Goal: Task Accomplishment & Management: Complete application form

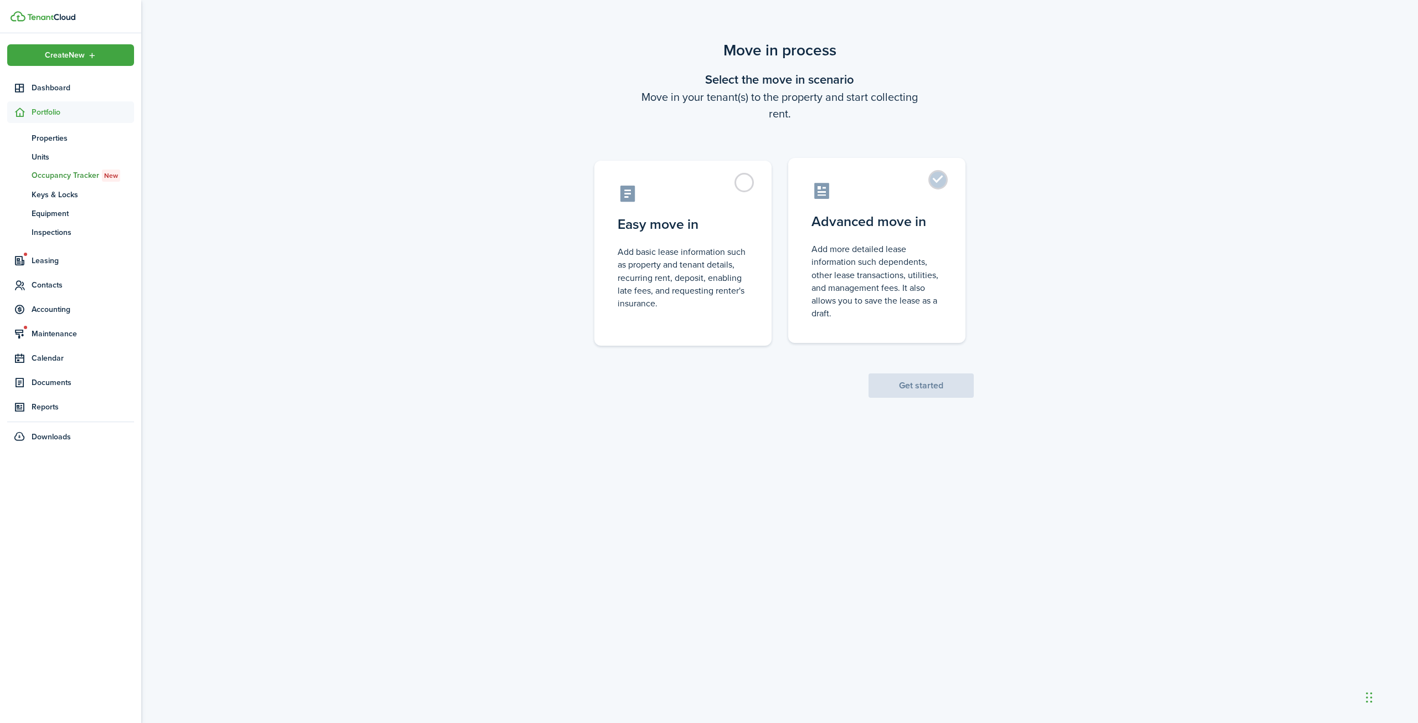
click at [884, 188] on control-radio-card-icon at bounding box center [876, 190] width 131 height 19
radio input "true"
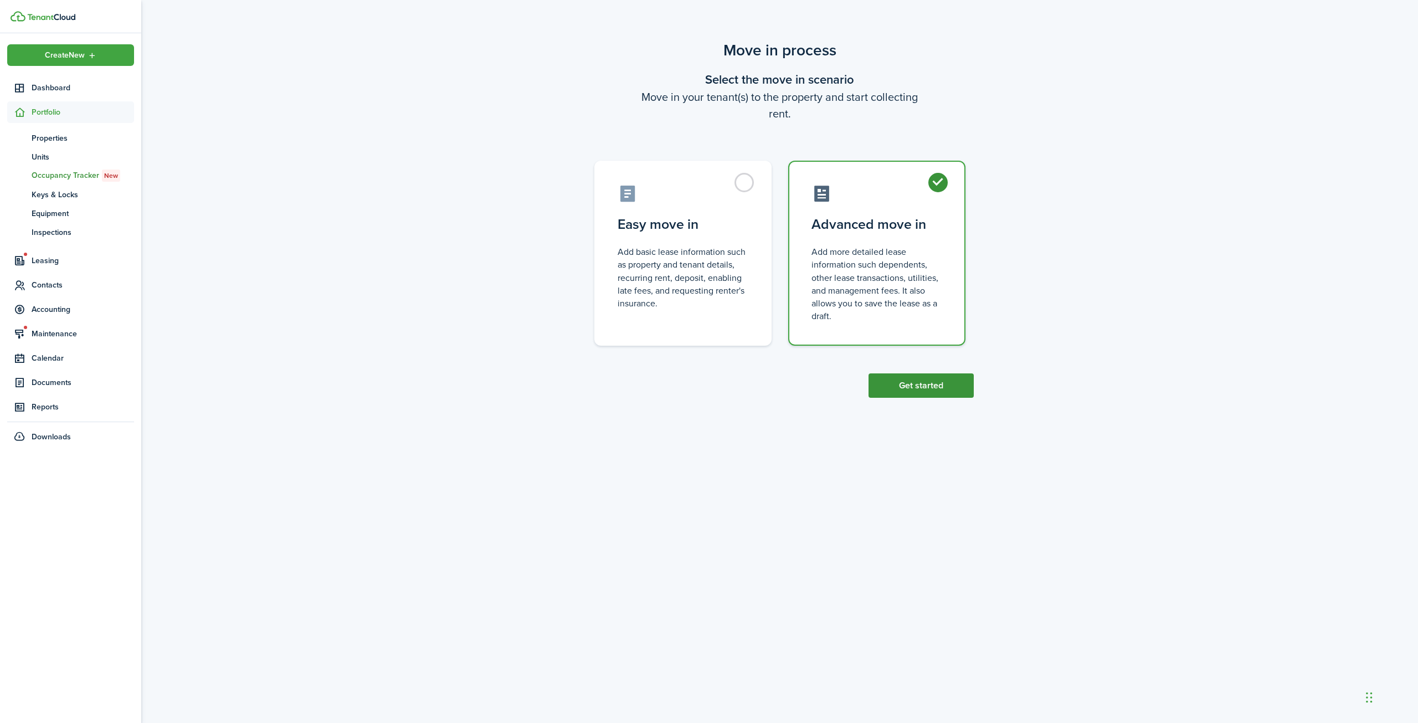
click at [939, 385] on button "Get started" at bounding box center [920, 385] width 105 height 24
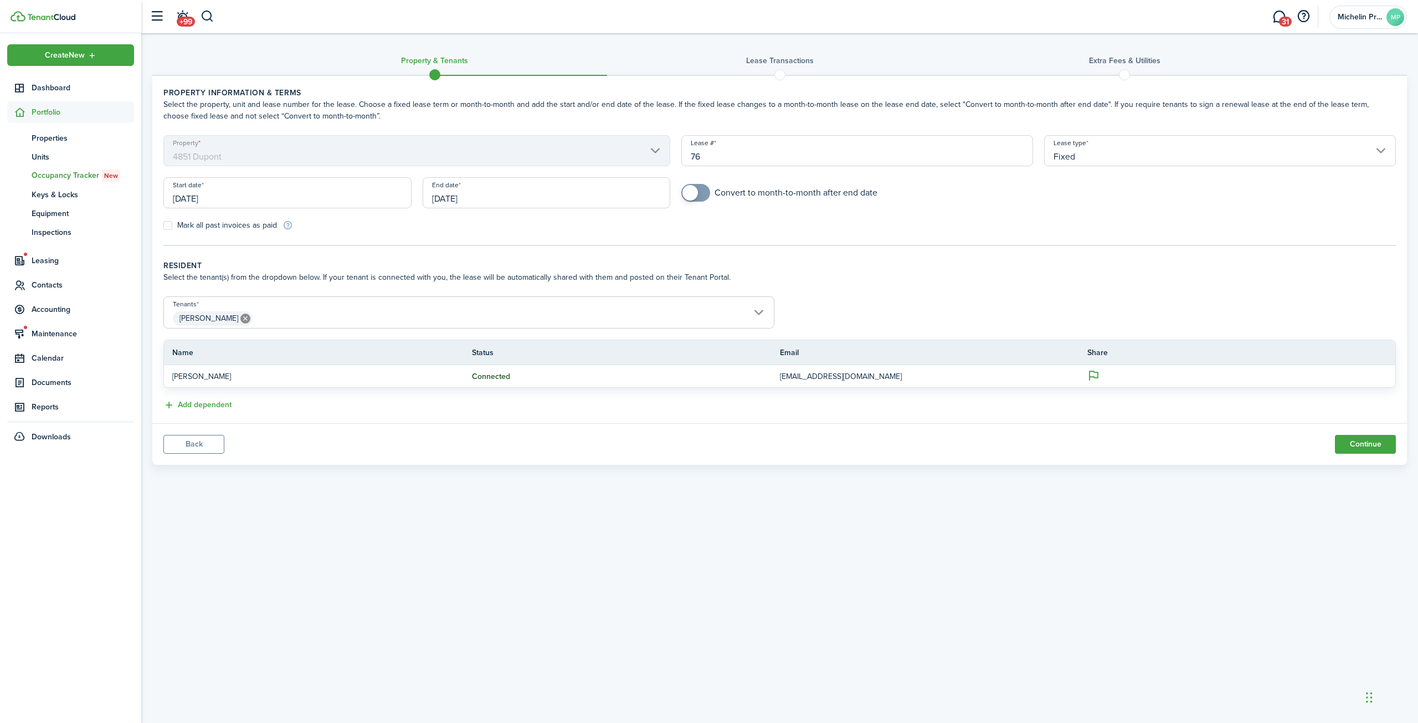
click at [530, 202] on input "[DATE]" at bounding box center [546, 192] width 248 height 31
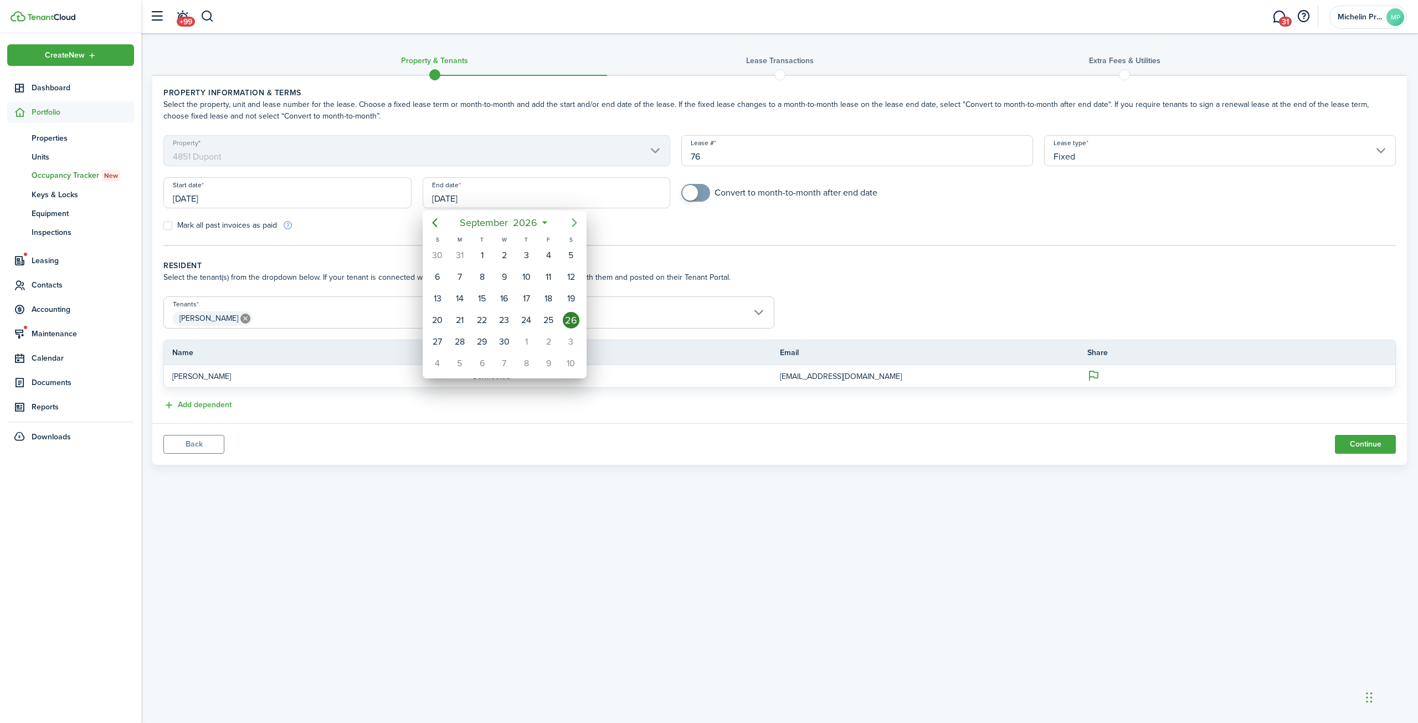
click at [574, 223] on icon "Next page" at bounding box center [574, 222] width 13 height 13
click at [574, 224] on icon "Next page" at bounding box center [574, 222] width 13 height 13
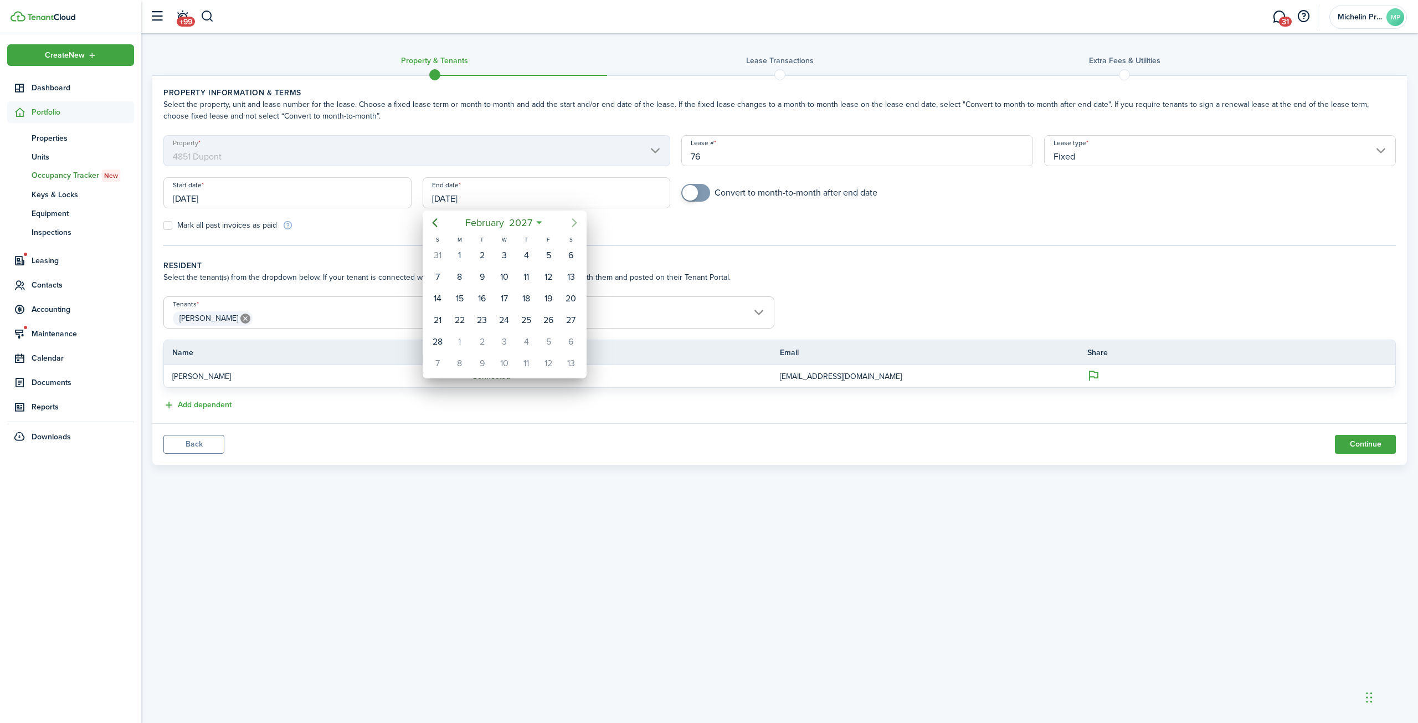
click at [574, 224] on icon "Next page" at bounding box center [574, 222] width 13 height 13
click at [547, 342] on div "30" at bounding box center [548, 341] width 17 height 17
type input "[DATE]"
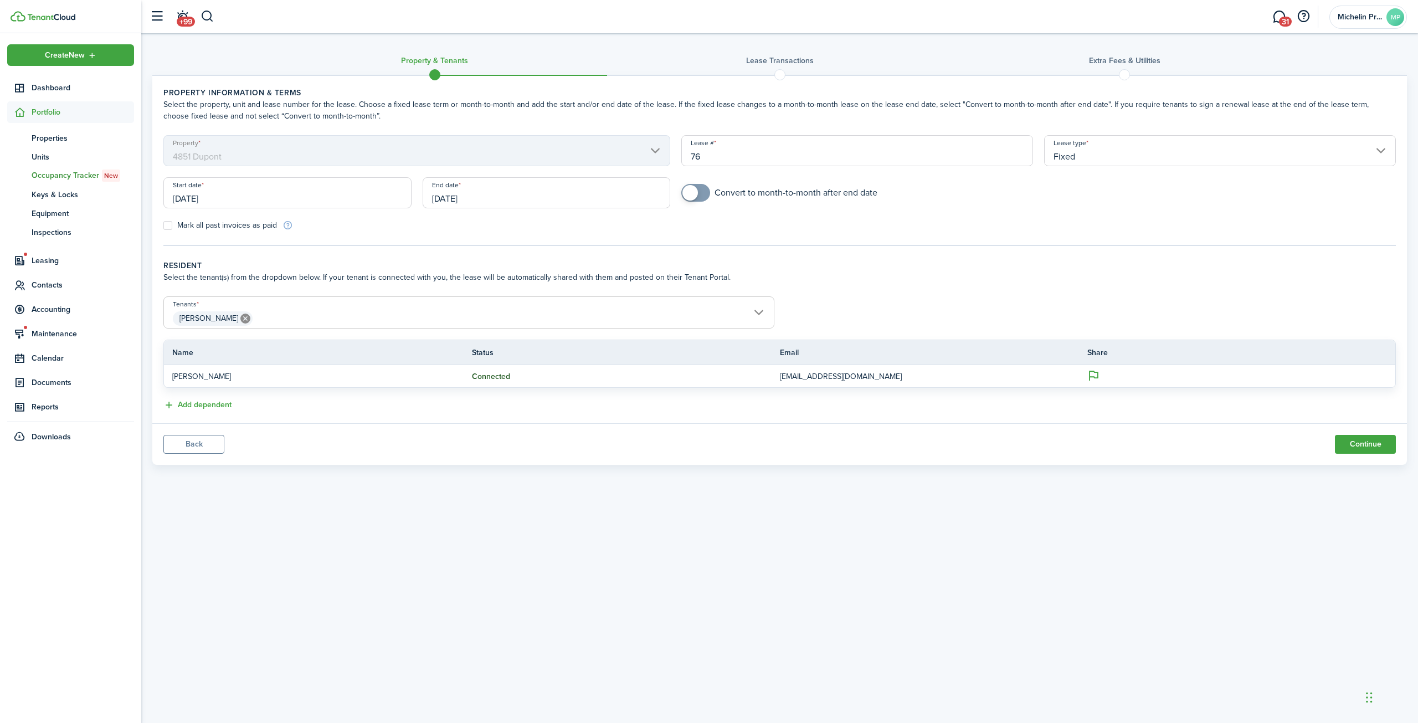
checkbox input "true"
click at [689, 194] on span at bounding box center [690, 193] width 16 height 16
click at [1351, 436] on button "Continue" at bounding box center [1364, 444] width 61 height 19
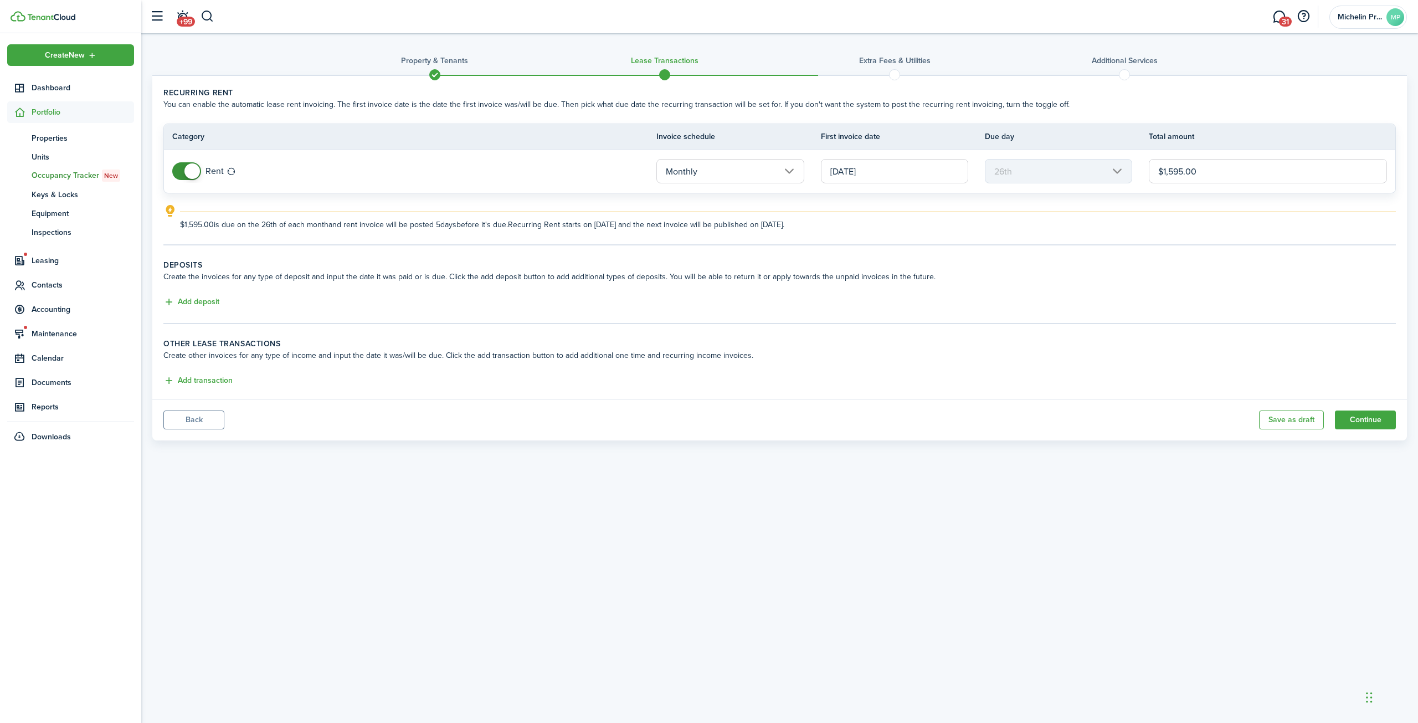
click at [1193, 175] on input "$1,595.00" at bounding box center [1267, 171] width 238 height 24
click at [895, 173] on input "[DATE]" at bounding box center [894, 171] width 147 height 24
type input "$1,795.00"
click at [885, 174] on input "[DATE]" at bounding box center [894, 171] width 147 height 24
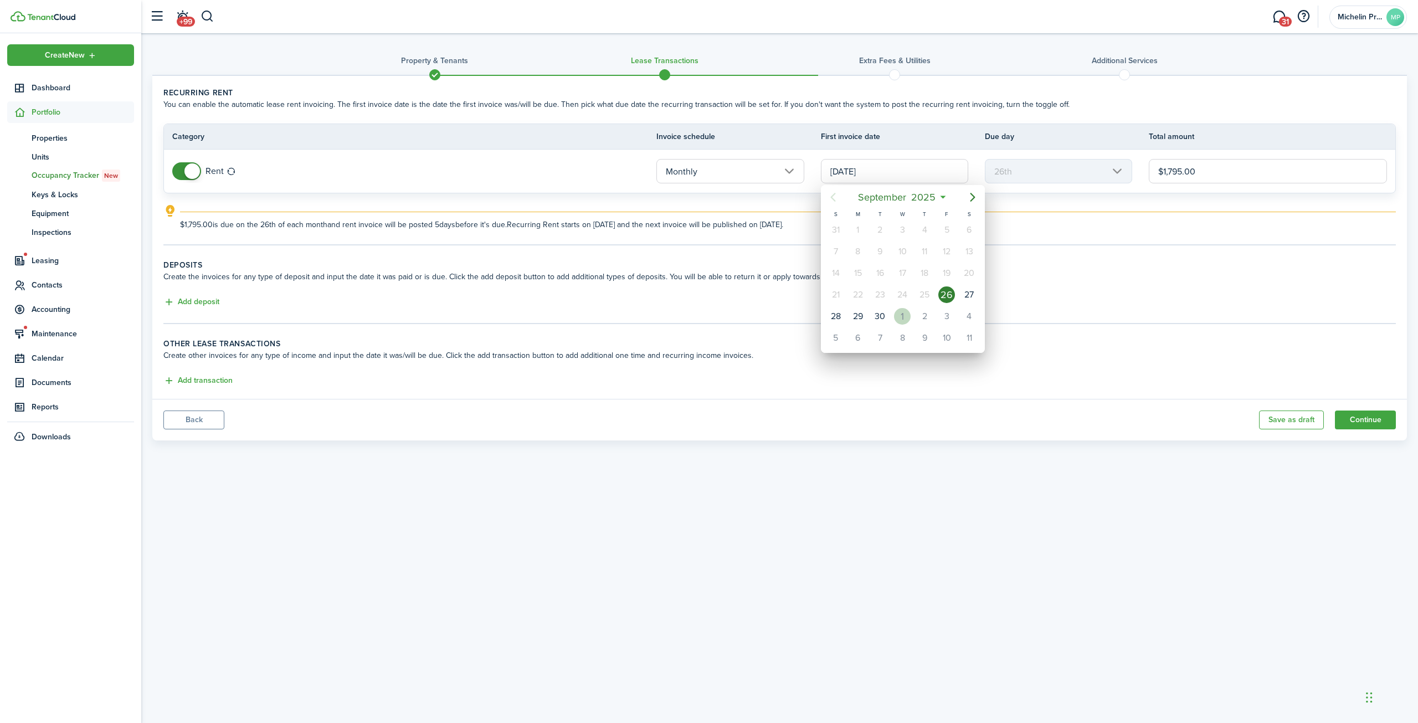
click at [900, 313] on div "1" at bounding box center [902, 316] width 17 height 17
type input "[DATE]"
type input "1st"
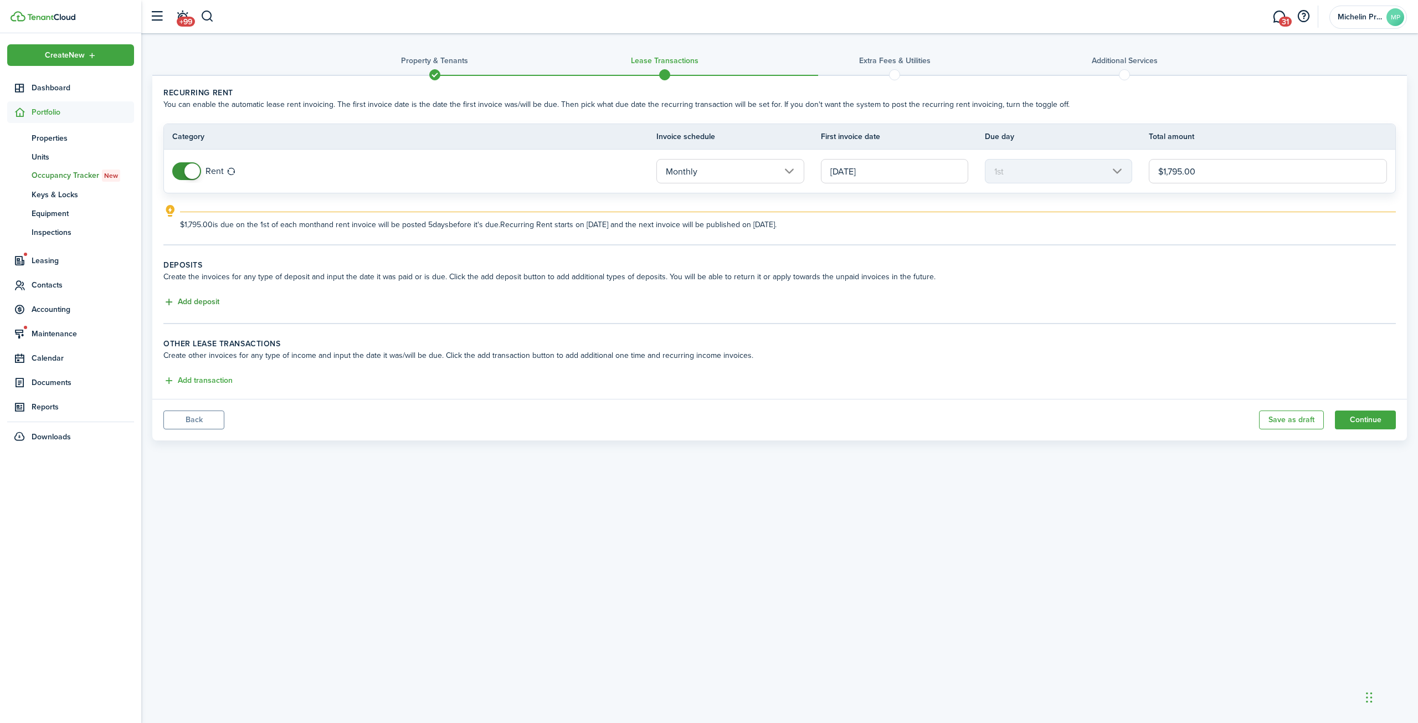
click at [208, 298] on button "Add deposit" at bounding box center [191, 302] width 56 height 13
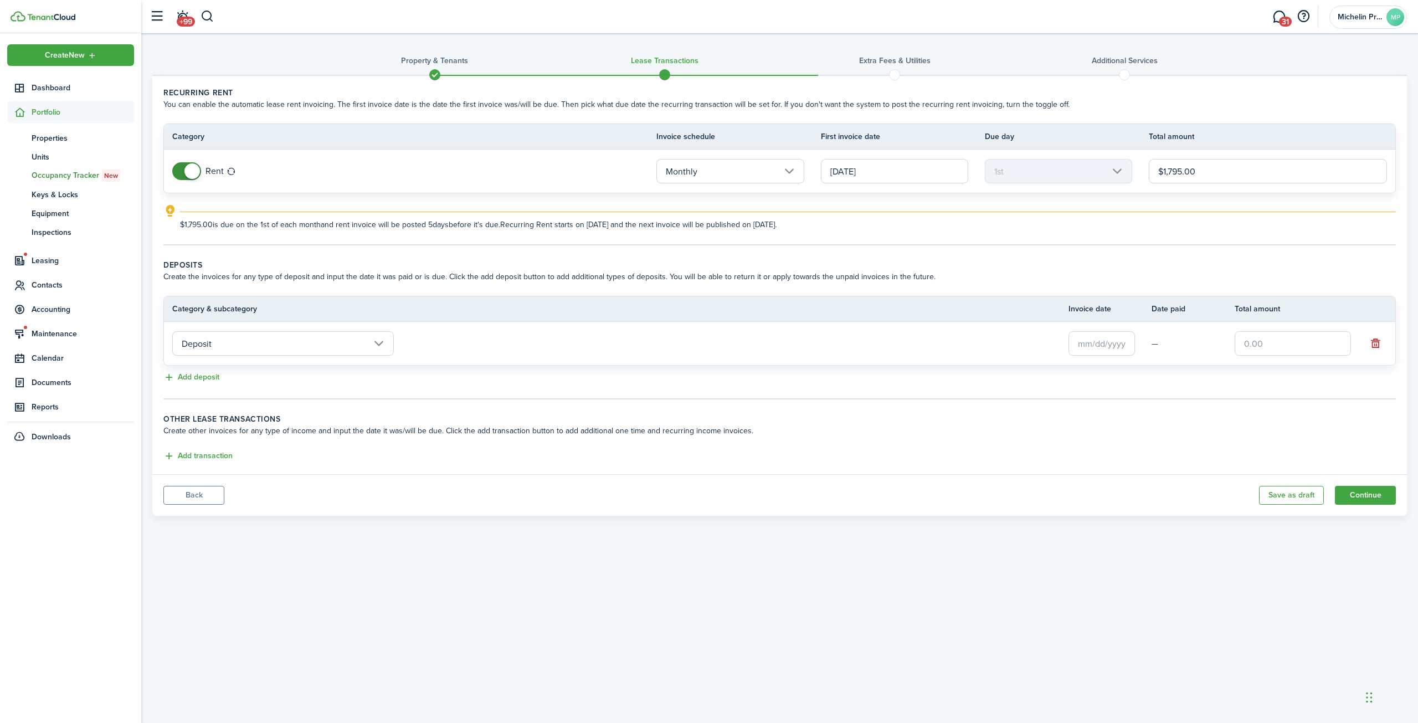
click at [1094, 342] on input "text" at bounding box center [1101, 343] width 66 height 24
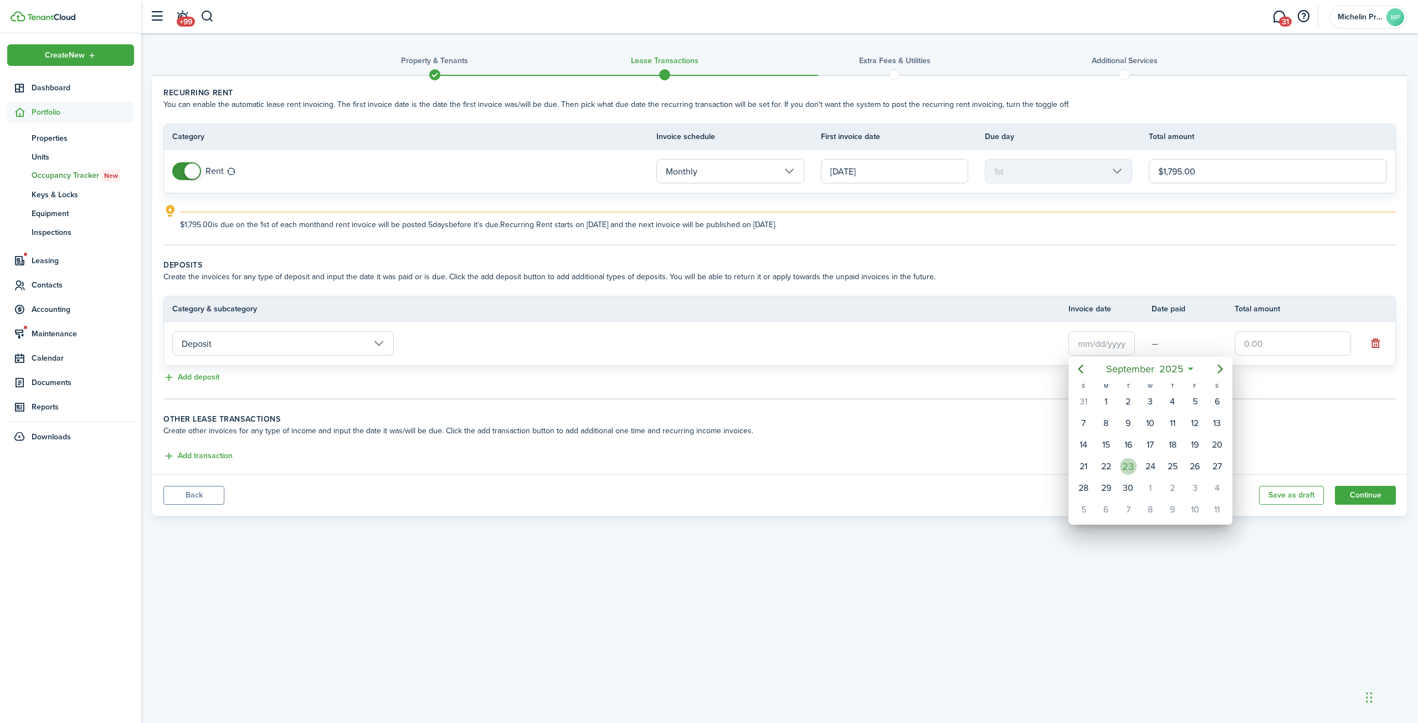
click at [1137, 465] on div "23" at bounding box center [1128, 466] width 22 height 21
type input "[DATE]"
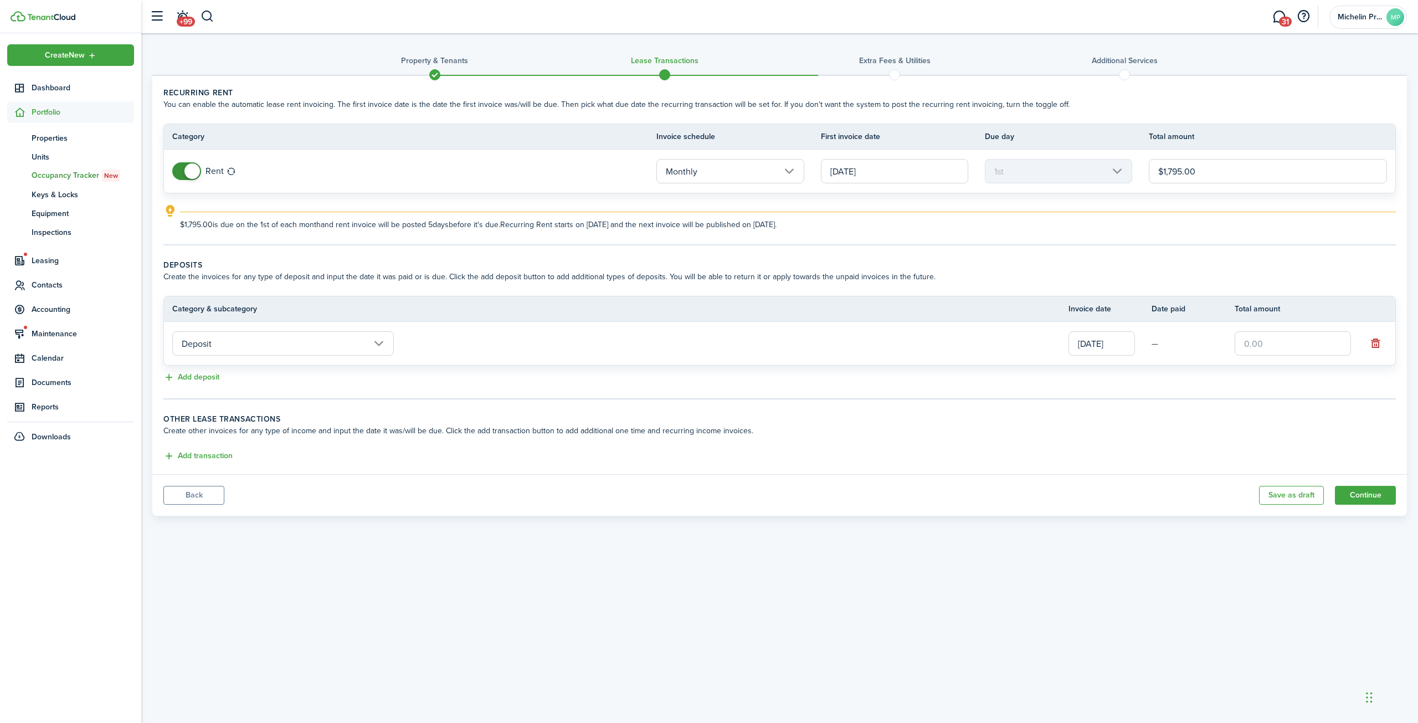
click at [1251, 345] on input "text" at bounding box center [1292, 343] width 116 height 24
type input "$1,795.00"
click at [221, 454] on button "Add transaction" at bounding box center [197, 456] width 69 height 13
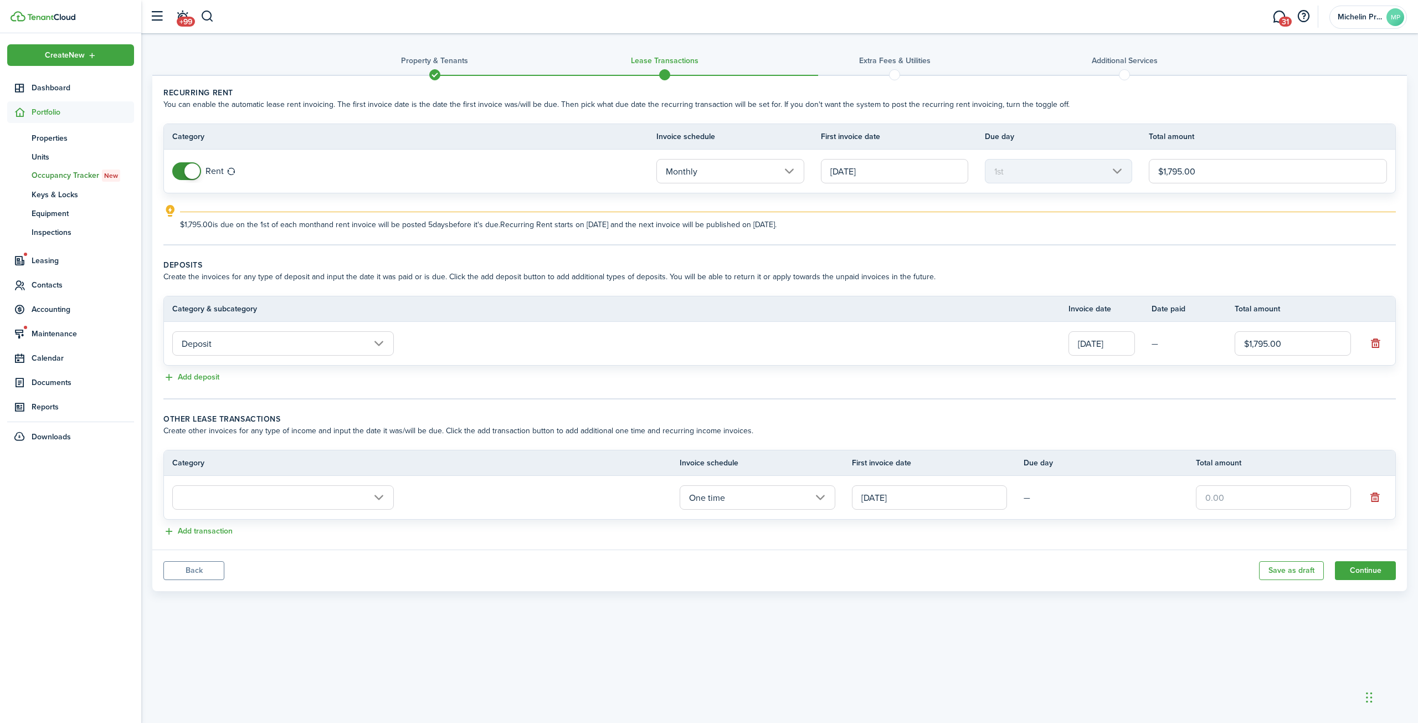
click at [336, 494] on input "text" at bounding box center [282, 497] width 221 height 24
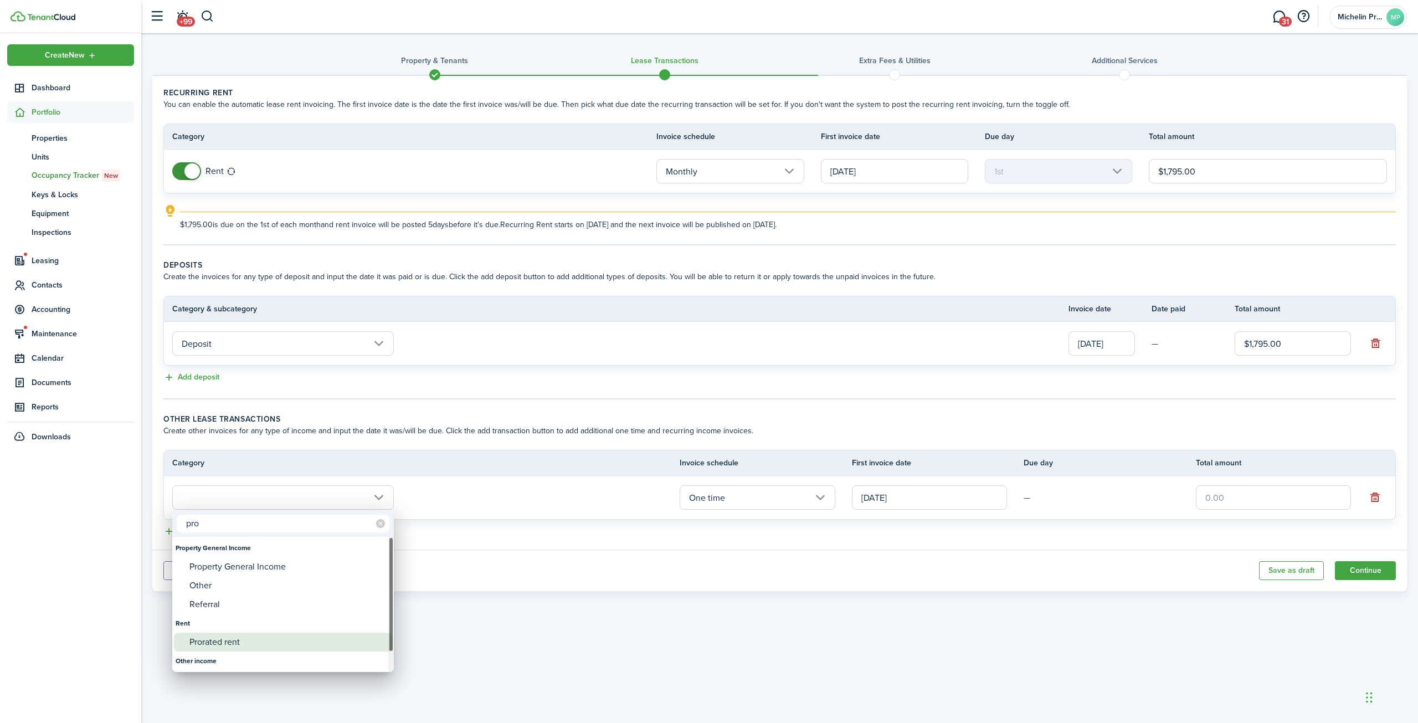
type input "pro"
click at [256, 638] on div "Prorated rent" at bounding box center [287, 641] width 196 height 19
type input "Rent / Prorated rent"
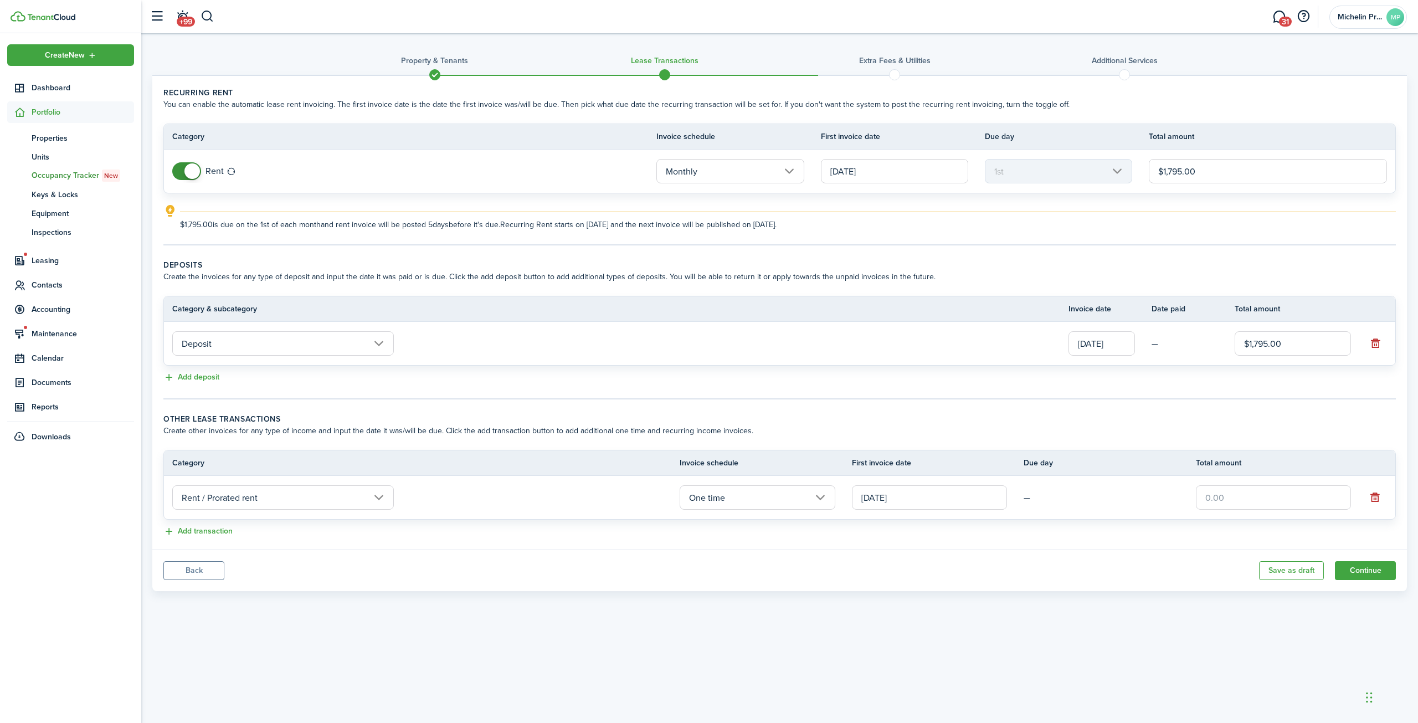
click at [1221, 498] on input "text" at bounding box center [1272, 497] width 155 height 24
click at [958, 502] on input "[DATE]" at bounding box center [929, 497] width 155 height 24
type input "$299.00"
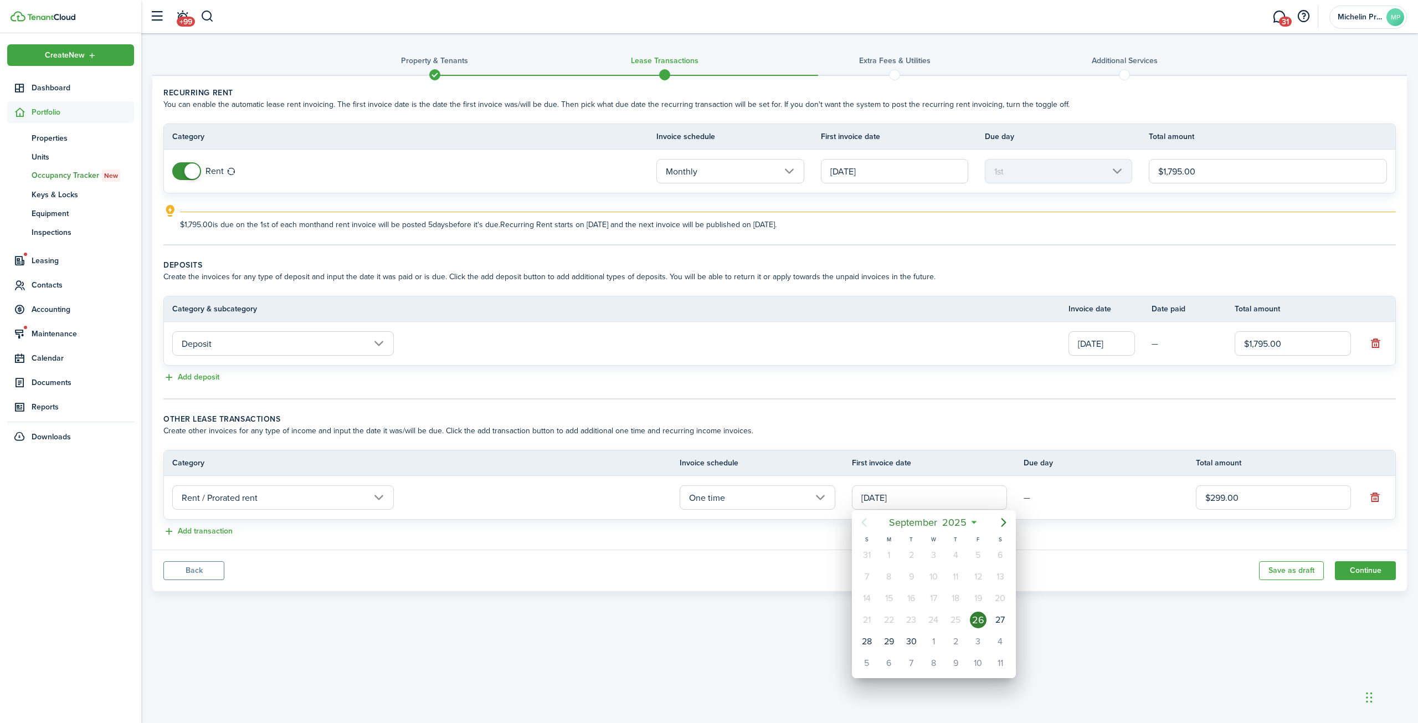
click at [1002, 452] on div at bounding box center [708, 361] width 1595 height 900
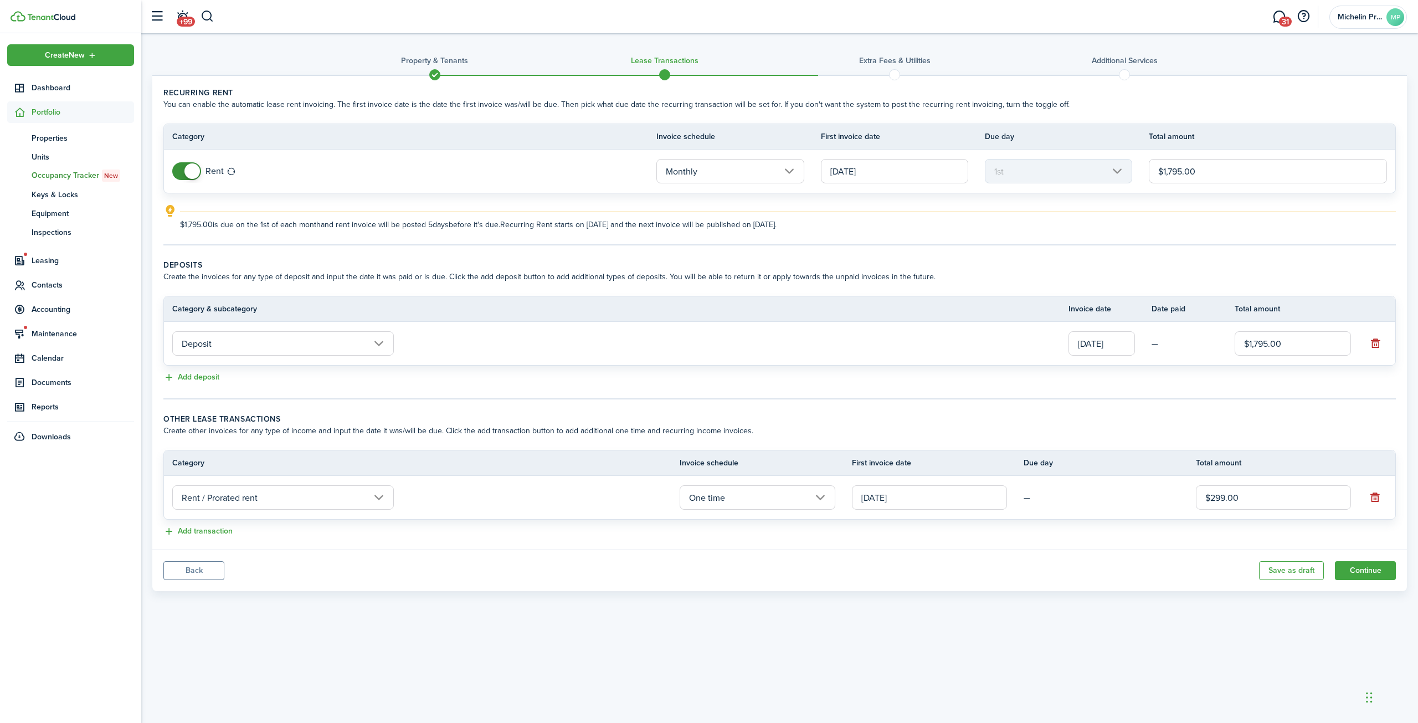
click at [801, 498] on input "One time" at bounding box center [756, 497] width 155 height 24
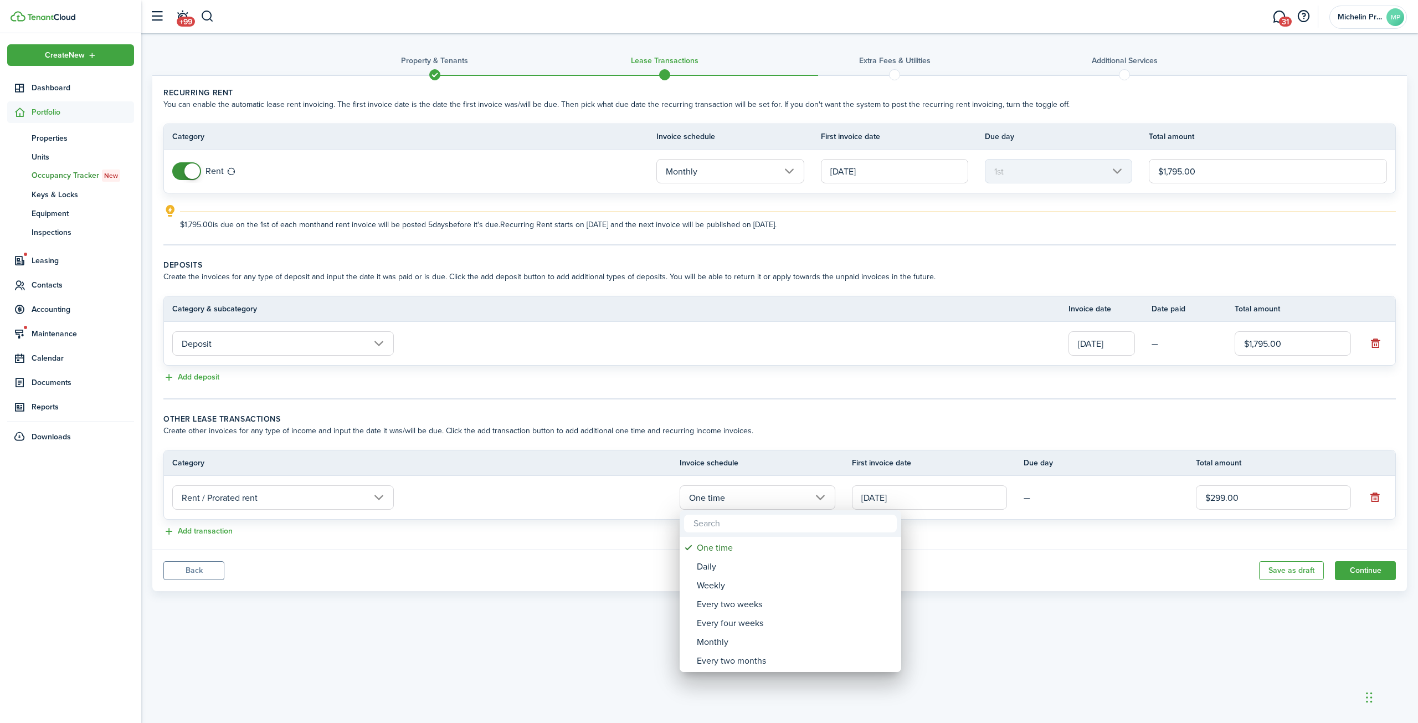
click at [849, 463] on div at bounding box center [708, 361] width 1595 height 900
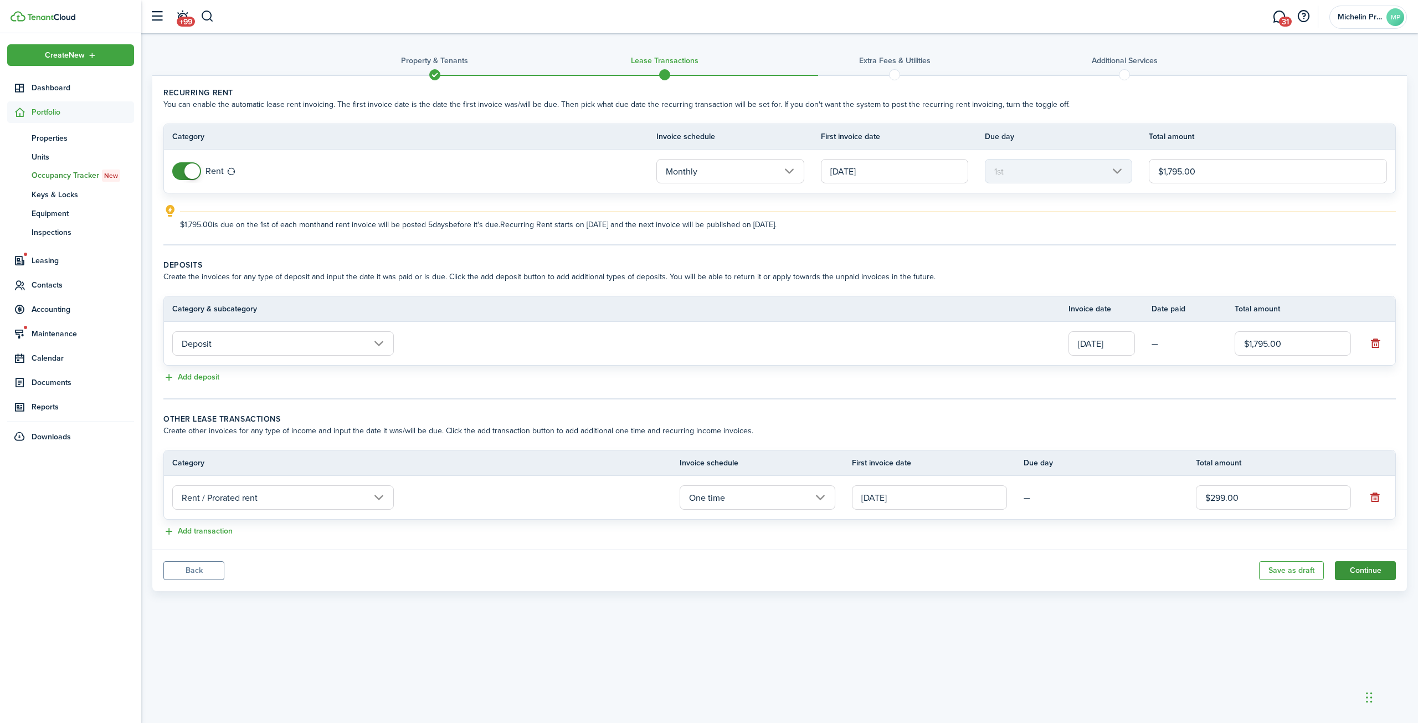
click at [1355, 561] on button "Continue" at bounding box center [1364, 570] width 61 height 19
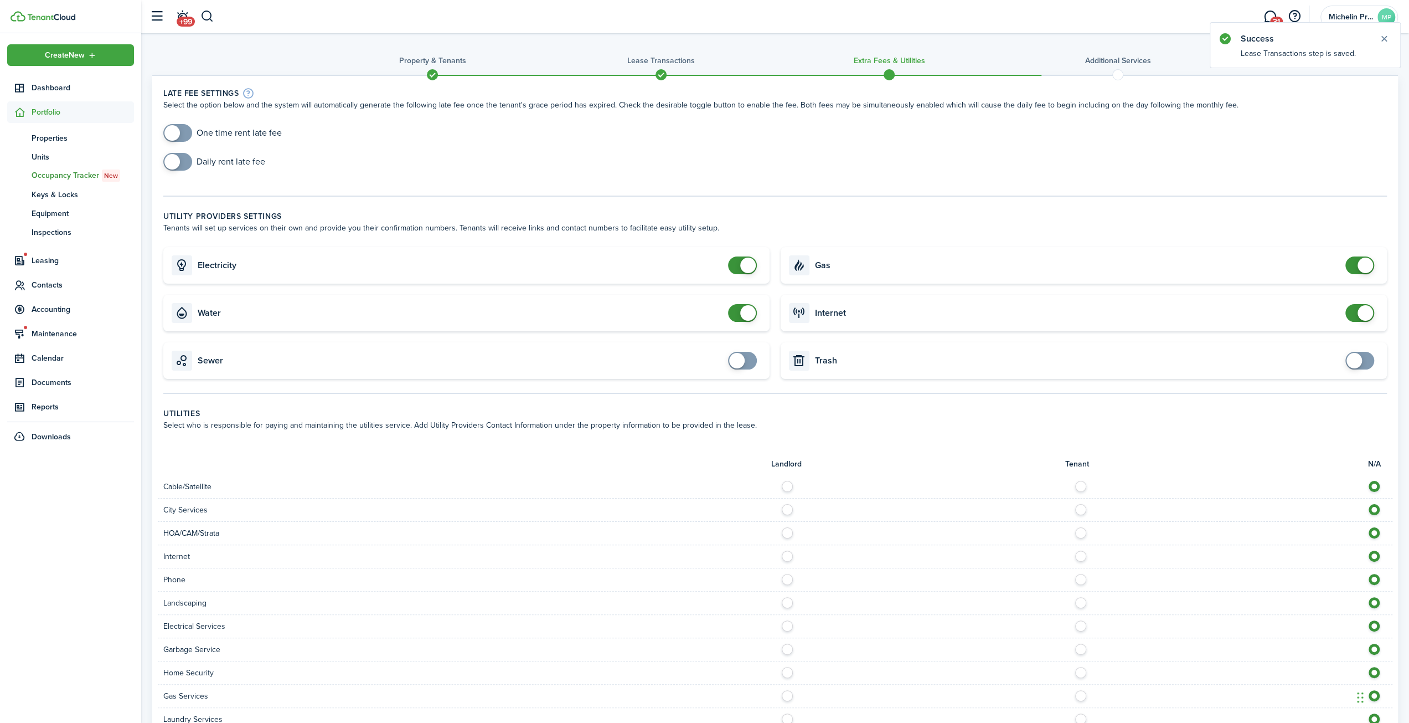
checkbox input "true"
click at [181, 135] on span at bounding box center [177, 133] width 11 height 18
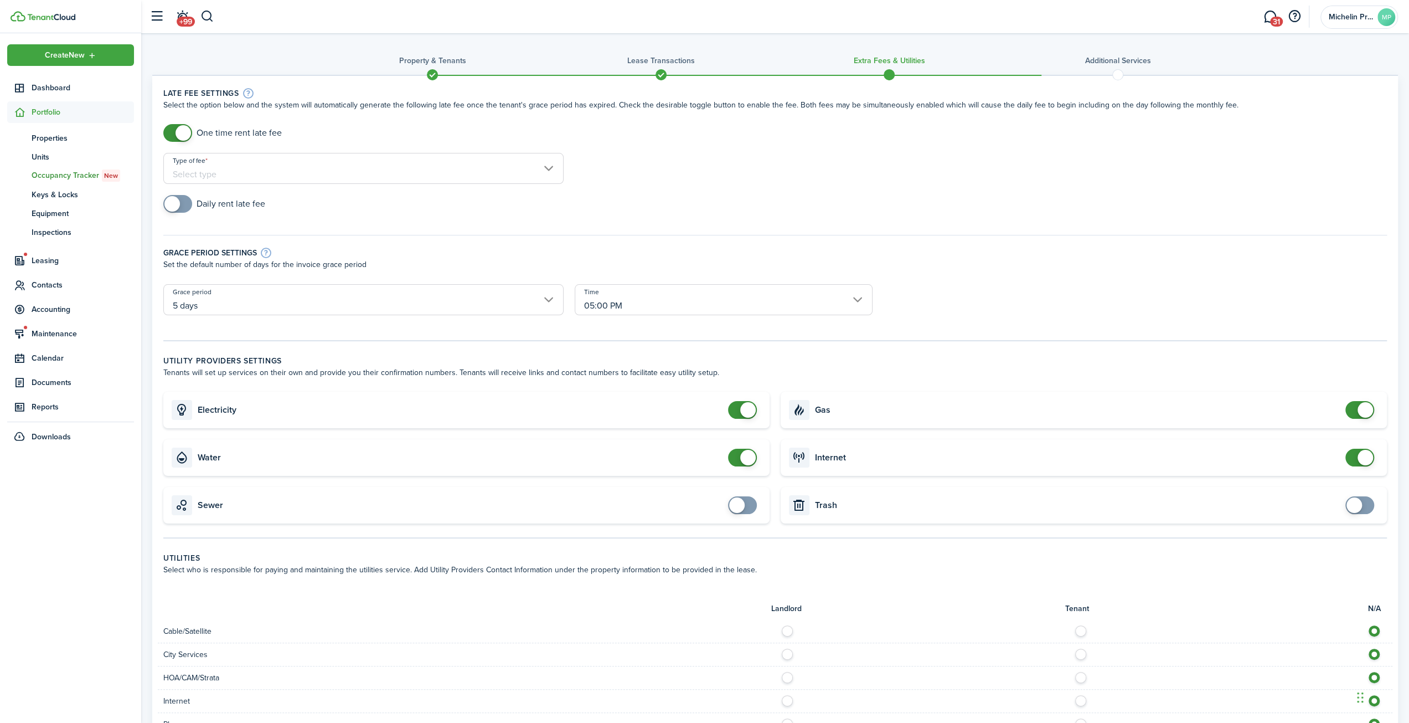
click at [218, 174] on input "Type of fee" at bounding box center [363, 168] width 400 height 31
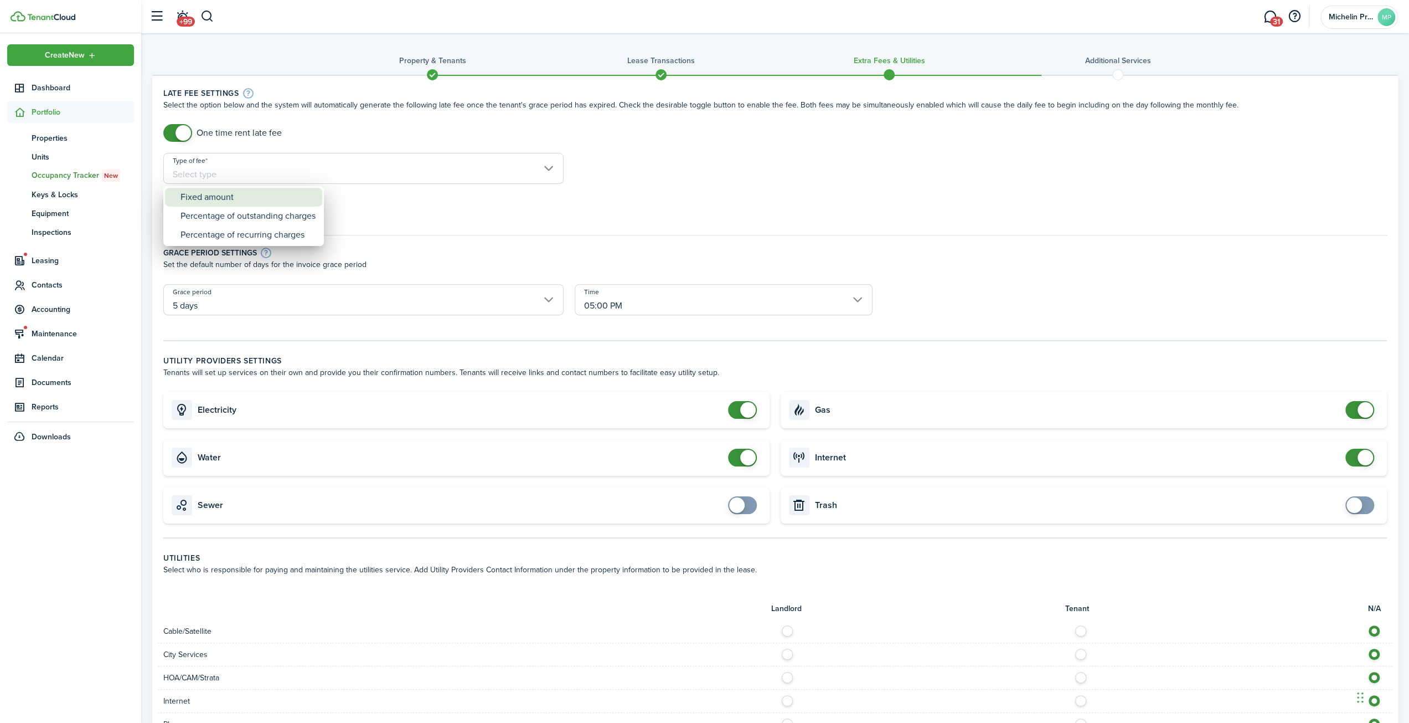
click at [238, 202] on div "Fixed amount" at bounding box center [248, 197] width 135 height 19
type input "Fixed amount"
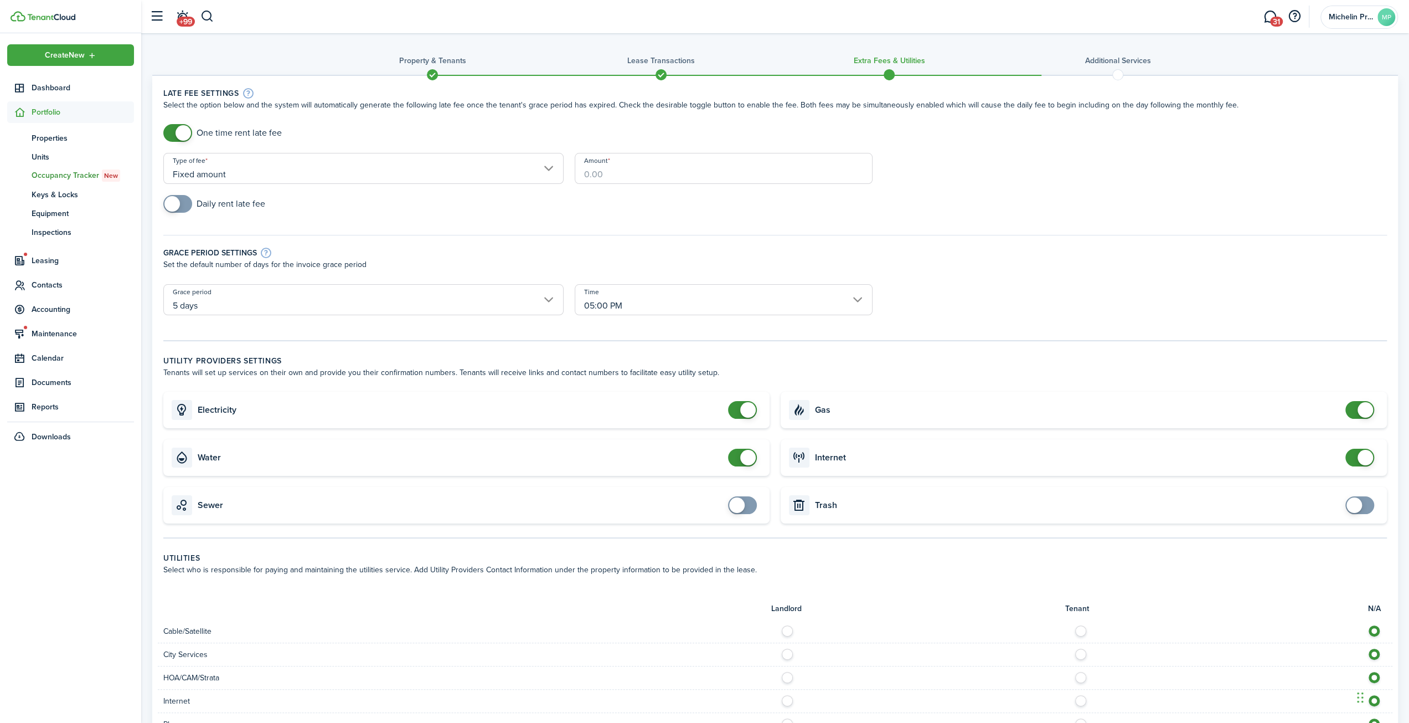
click at [592, 181] on input "Amount" at bounding box center [724, 168] width 298 height 31
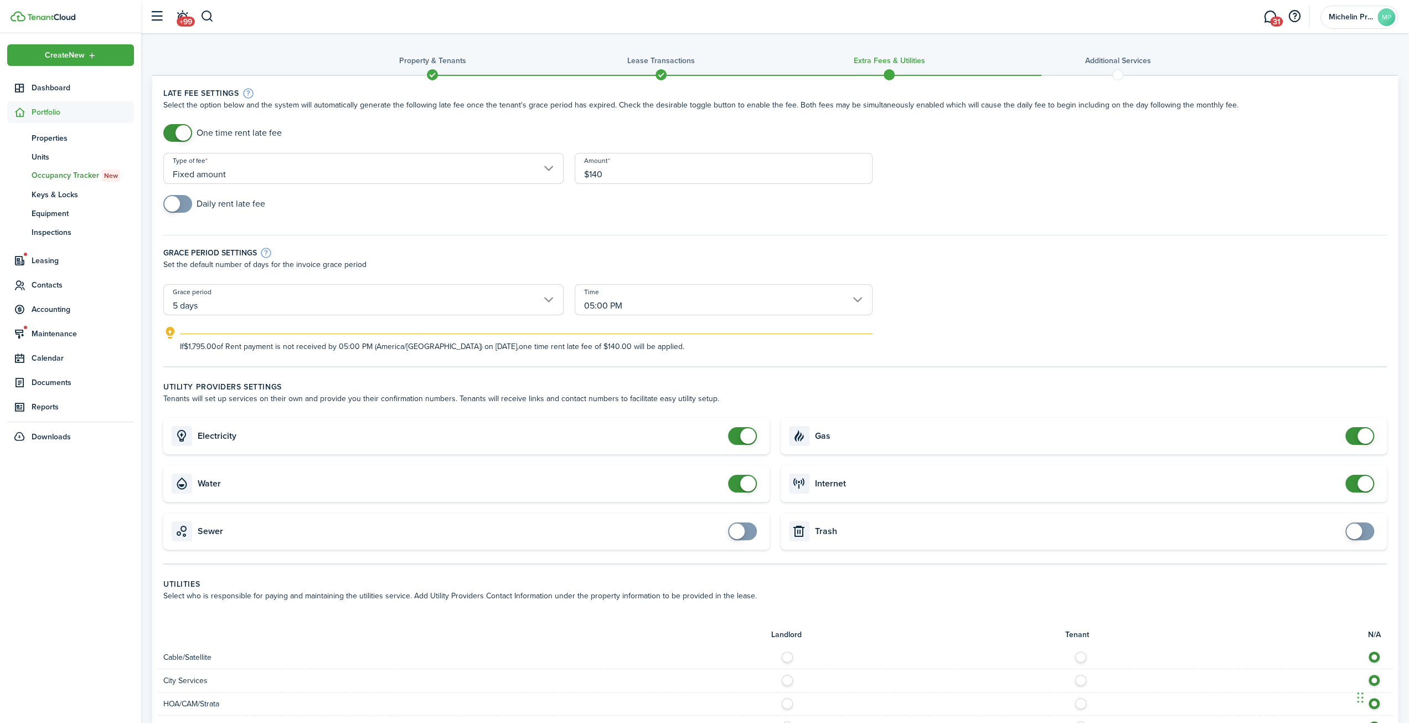
type input "$140.00"
click at [636, 252] on div "Grace period settings" at bounding box center [775, 252] width 1224 height 12
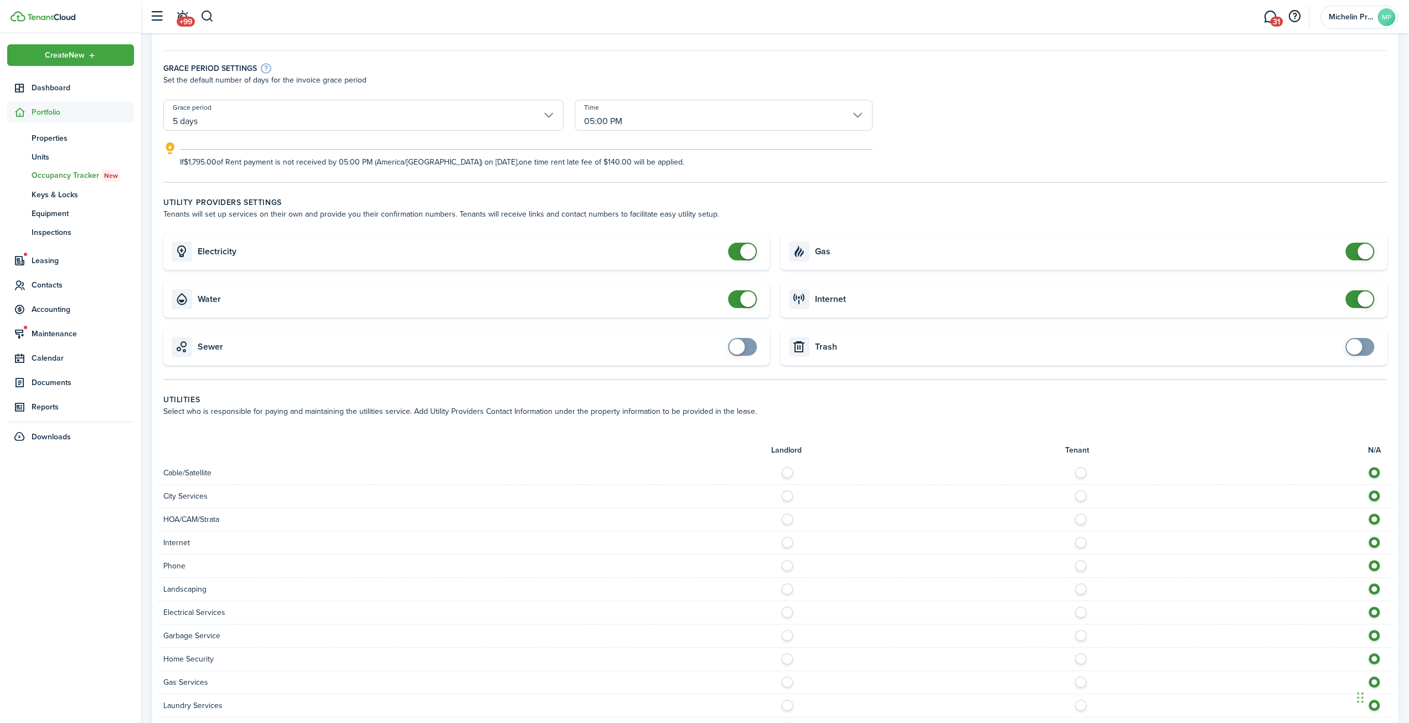
click at [553, 117] on input "5 days" at bounding box center [363, 115] width 400 height 31
click at [222, 216] on div "4 days" at bounding box center [221, 218] width 81 height 19
click at [390, 164] on explanation-description "If $1,795.00 of Rent payment is not received by 05:00 PM (America/[GEOGRAPHIC_D…" at bounding box center [526, 162] width 693 height 12
click at [549, 117] on input "4 days" at bounding box center [363, 115] width 400 height 31
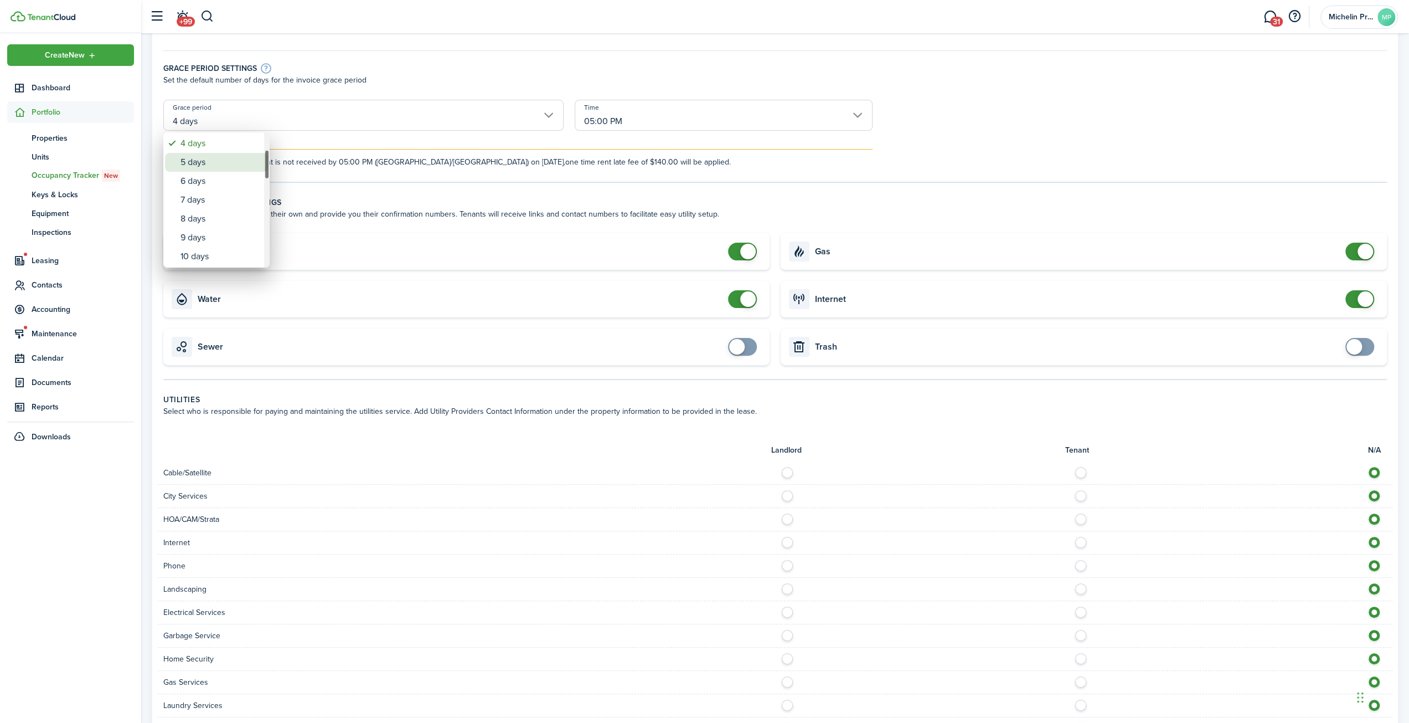
click at [236, 167] on div "5 days" at bounding box center [221, 162] width 81 height 19
type input "5 days"
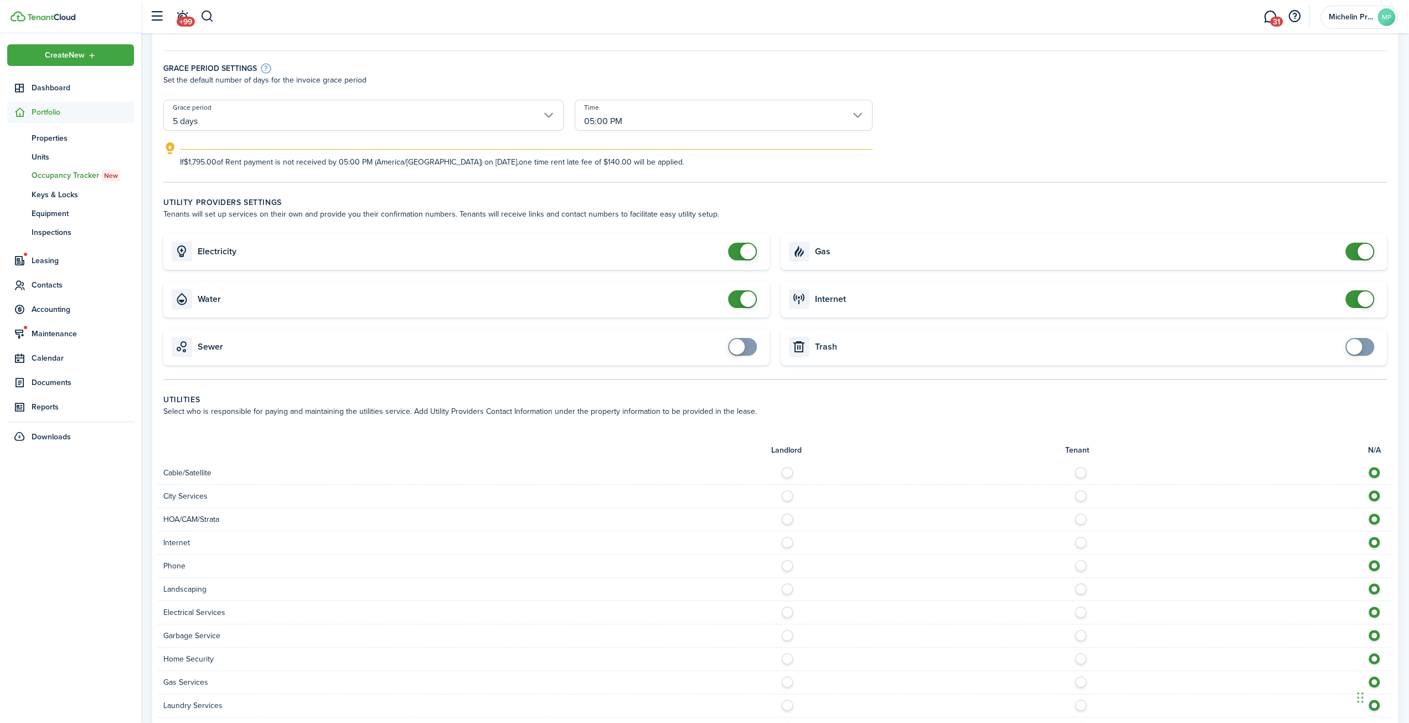
click at [859, 115] on input "05:00 PM" at bounding box center [724, 115] width 298 height 31
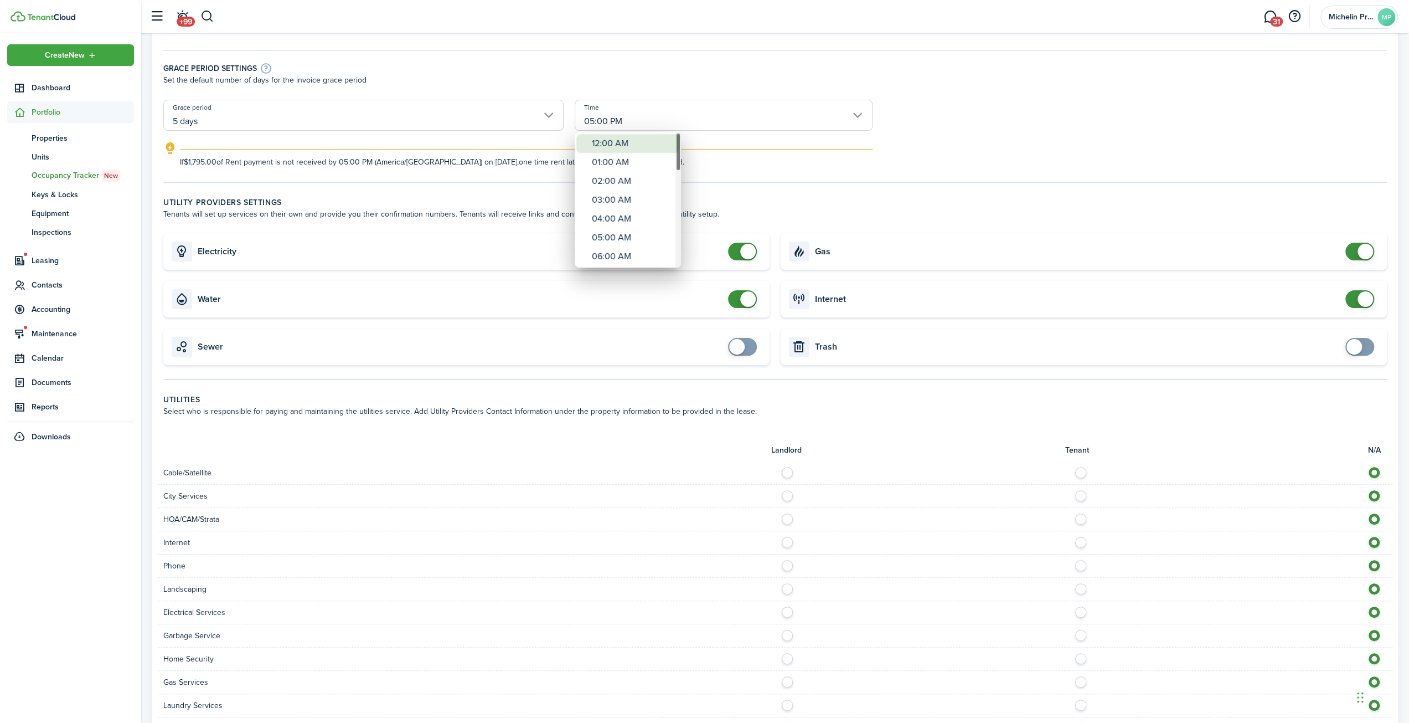
click at [620, 143] on div "12:00 AM" at bounding box center [632, 143] width 81 height 19
type input "12:00 AM"
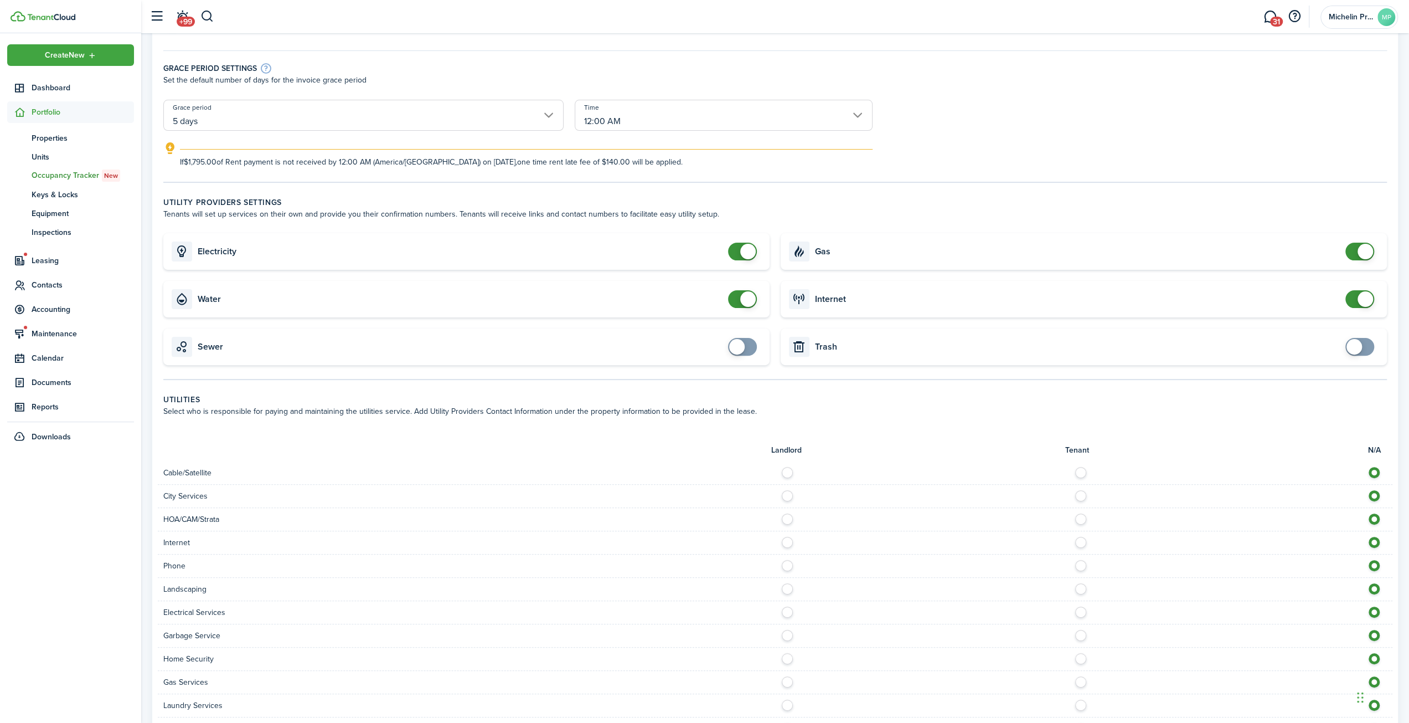
click at [548, 173] on tc-wizard-step "Late fee settings Select the option below and the system will automatically gen…" at bounding box center [775, 43] width 1224 height 280
click at [628, 178] on tc-wizard-step "Late fee settings Select the option below and the system will automatically gen…" at bounding box center [775, 43] width 1224 height 280
drag, startPoint x: 344, startPoint y: 163, endPoint x: 441, endPoint y: 167, distance: 96.4
click at [441, 167] on explanation-description "If $1,795.00 of Rent payment is not received by 12:00 AM (America/[GEOGRAPHIC_D…" at bounding box center [526, 162] width 693 height 12
click at [462, 173] on tc-wizard-step "Late fee settings Select the option below and the system will automatically gen…" at bounding box center [775, 43] width 1224 height 280
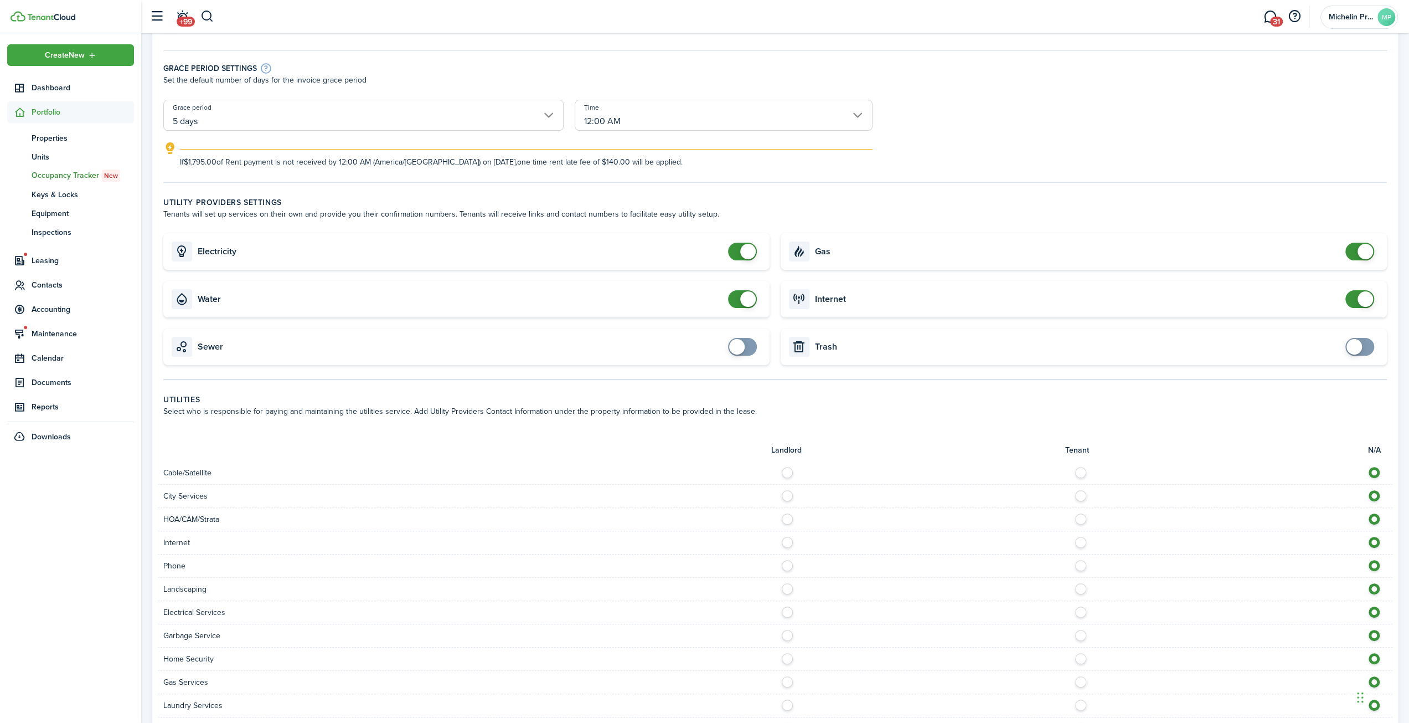
checkbox input "false"
click at [1354, 302] on span at bounding box center [1359, 299] width 11 height 18
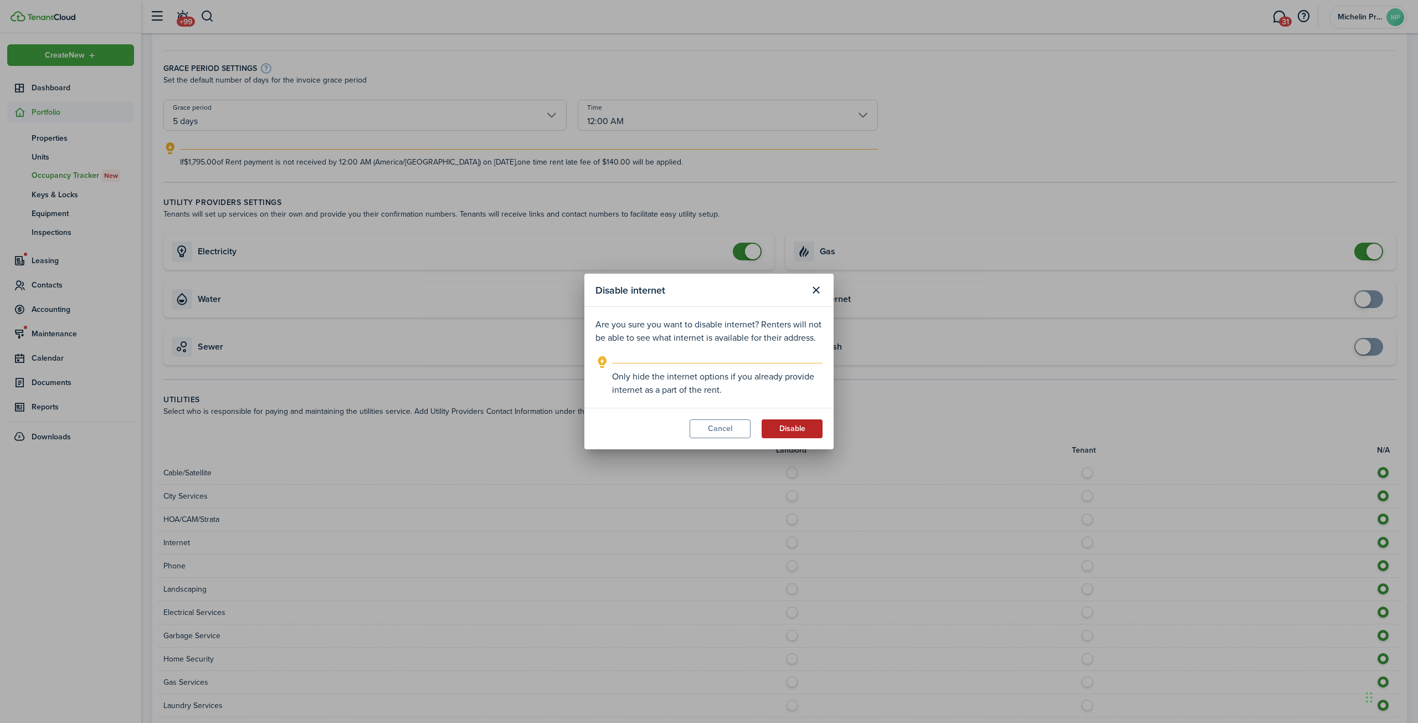
click at [814, 429] on button "Disable" at bounding box center [791, 428] width 61 height 19
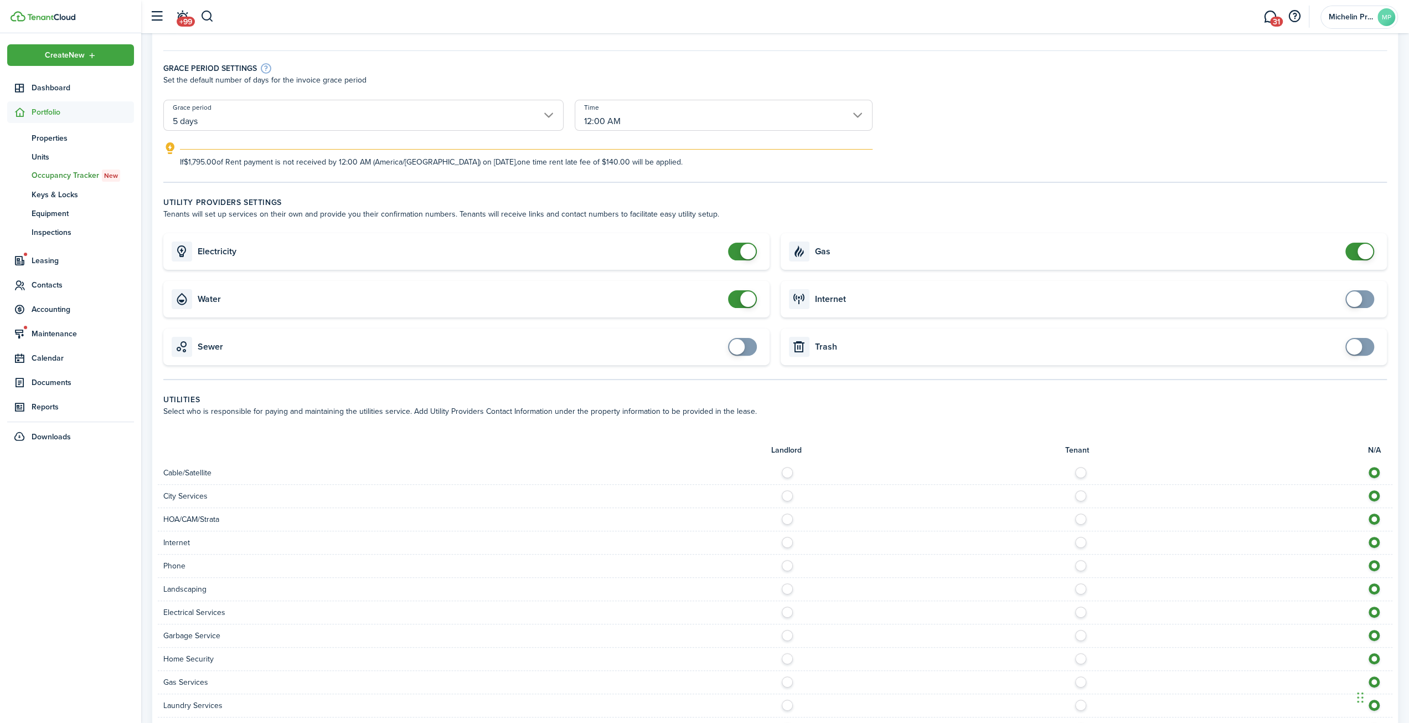
checkbox input "true"
click at [1354, 342] on span at bounding box center [1355, 347] width 16 height 16
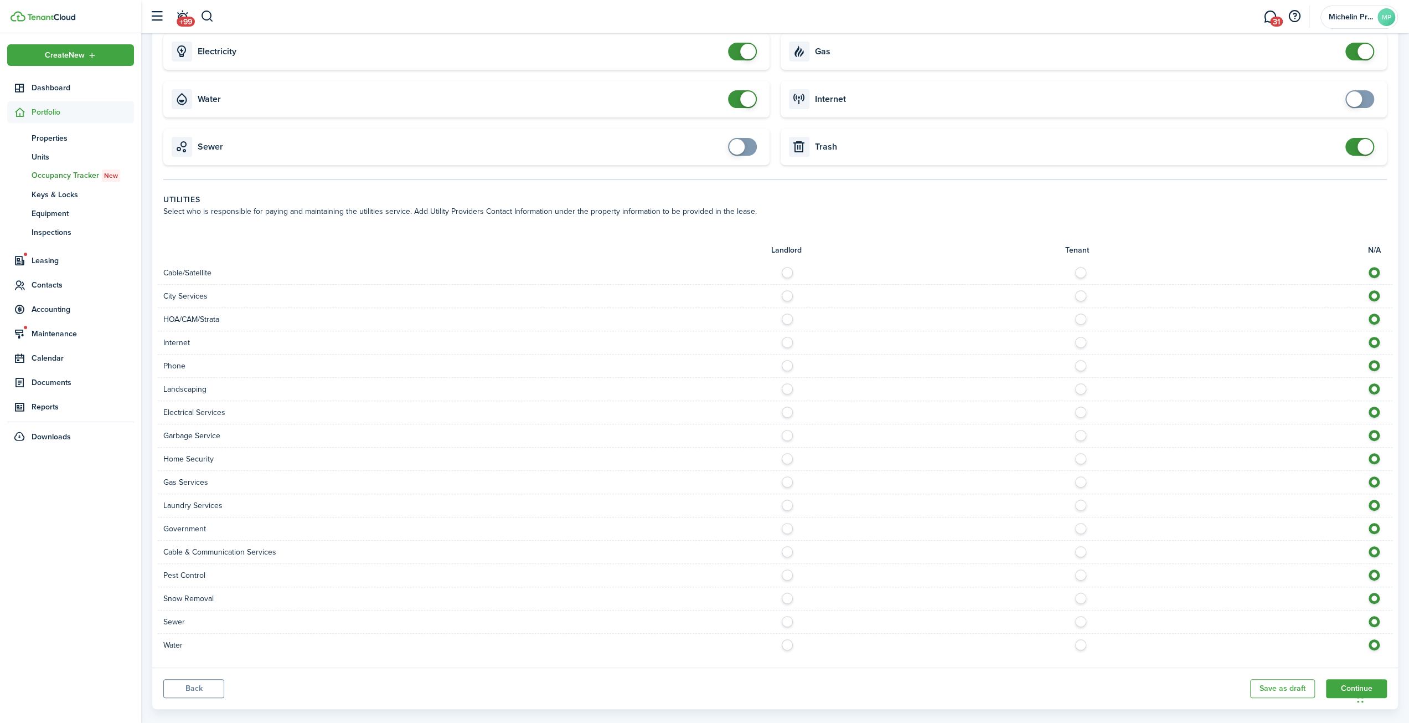
scroll to position [397, 0]
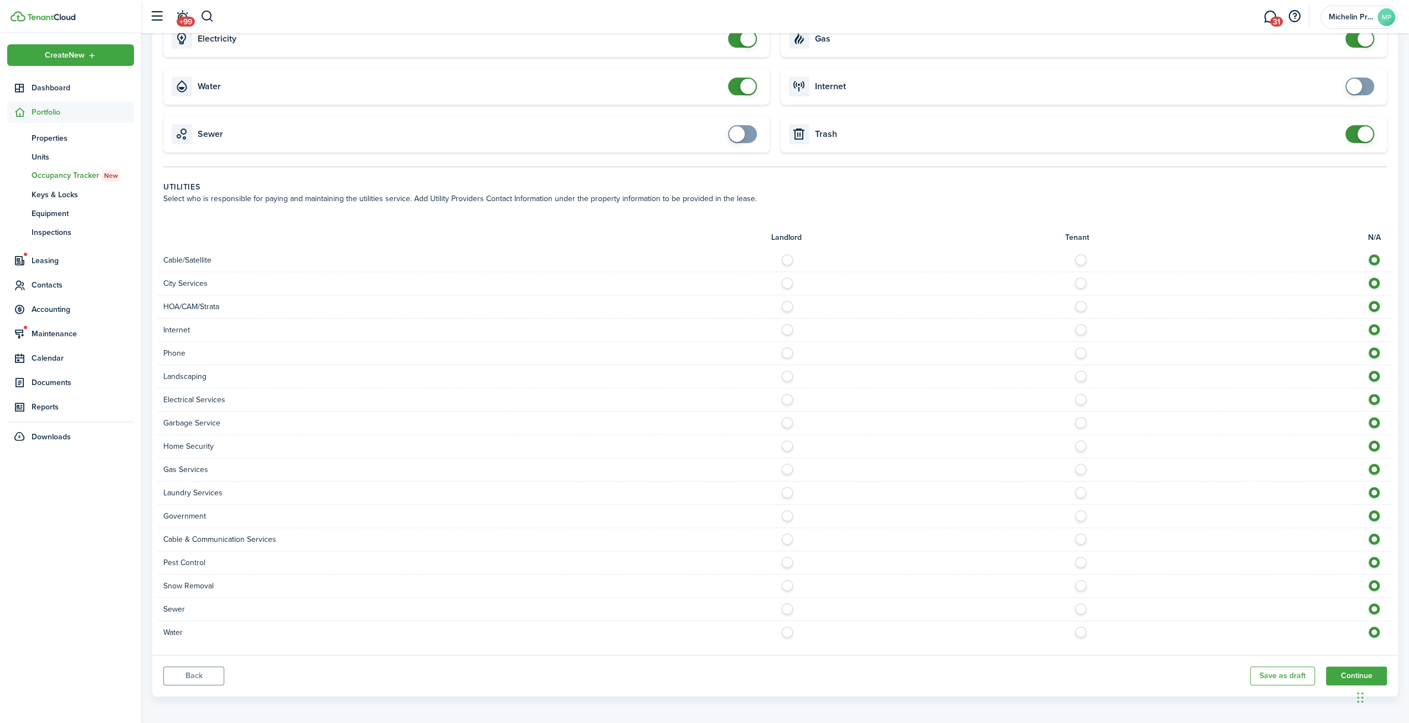
click at [1083, 260] on label at bounding box center [1083, 257] width 19 height 6
radio input "true"
click at [1082, 281] on label at bounding box center [1083, 280] width 19 height 6
radio input "true"
click at [1082, 301] on label at bounding box center [1083, 304] width 19 height 6
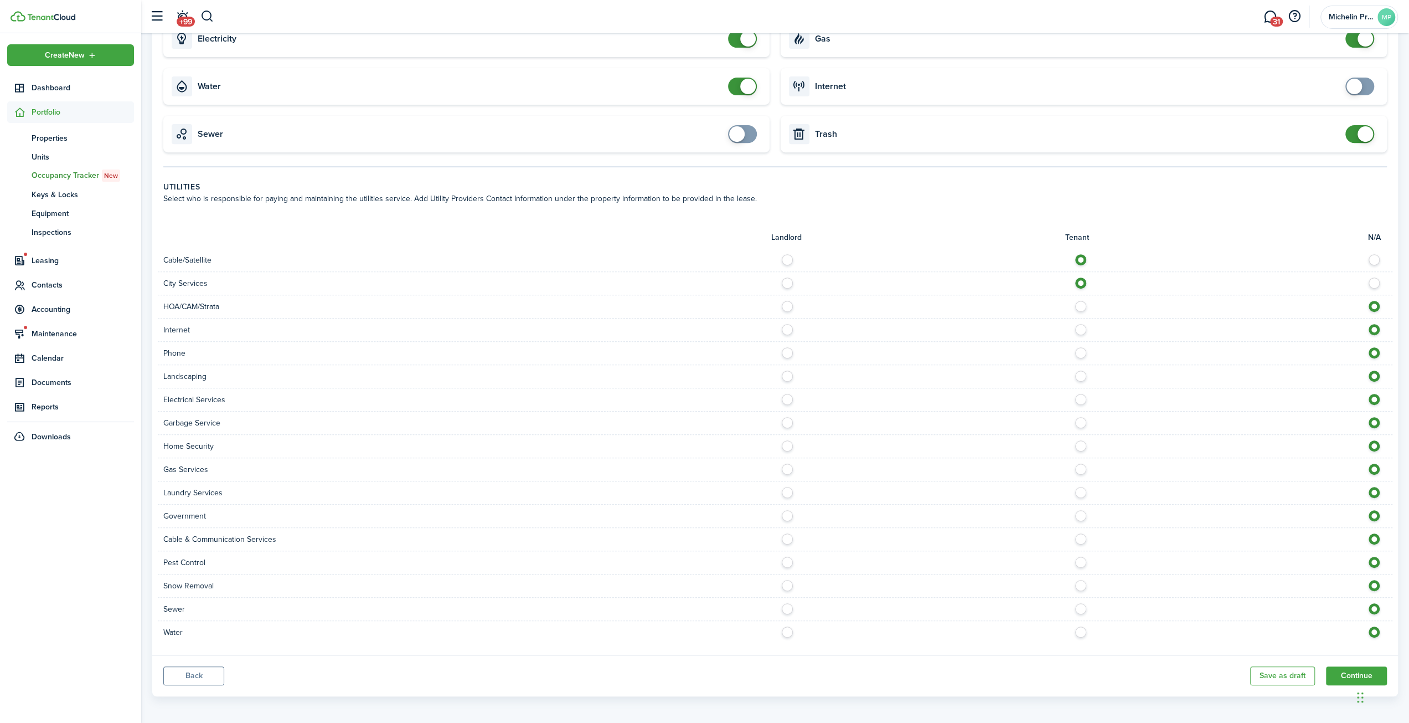
radio input "true"
click at [1082, 321] on div "Internet" at bounding box center [775, 329] width 1235 height 23
click at [1083, 329] on label at bounding box center [1083, 327] width 19 height 6
radio input "true"
click at [1084, 349] on label at bounding box center [1083, 350] width 19 height 6
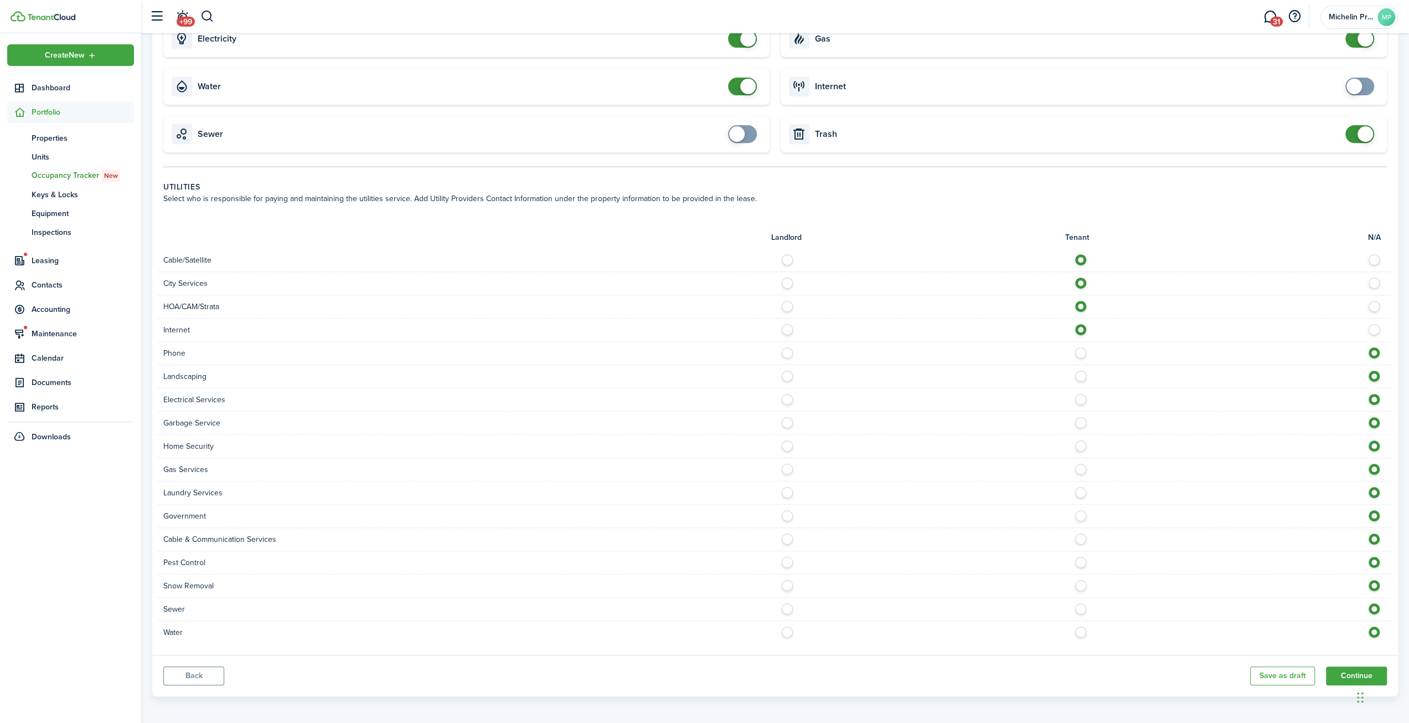
radio input "true"
click at [1083, 371] on label at bounding box center [1083, 373] width 19 height 6
radio input "true"
click at [1080, 399] on label at bounding box center [1083, 397] width 19 height 6
radio input "true"
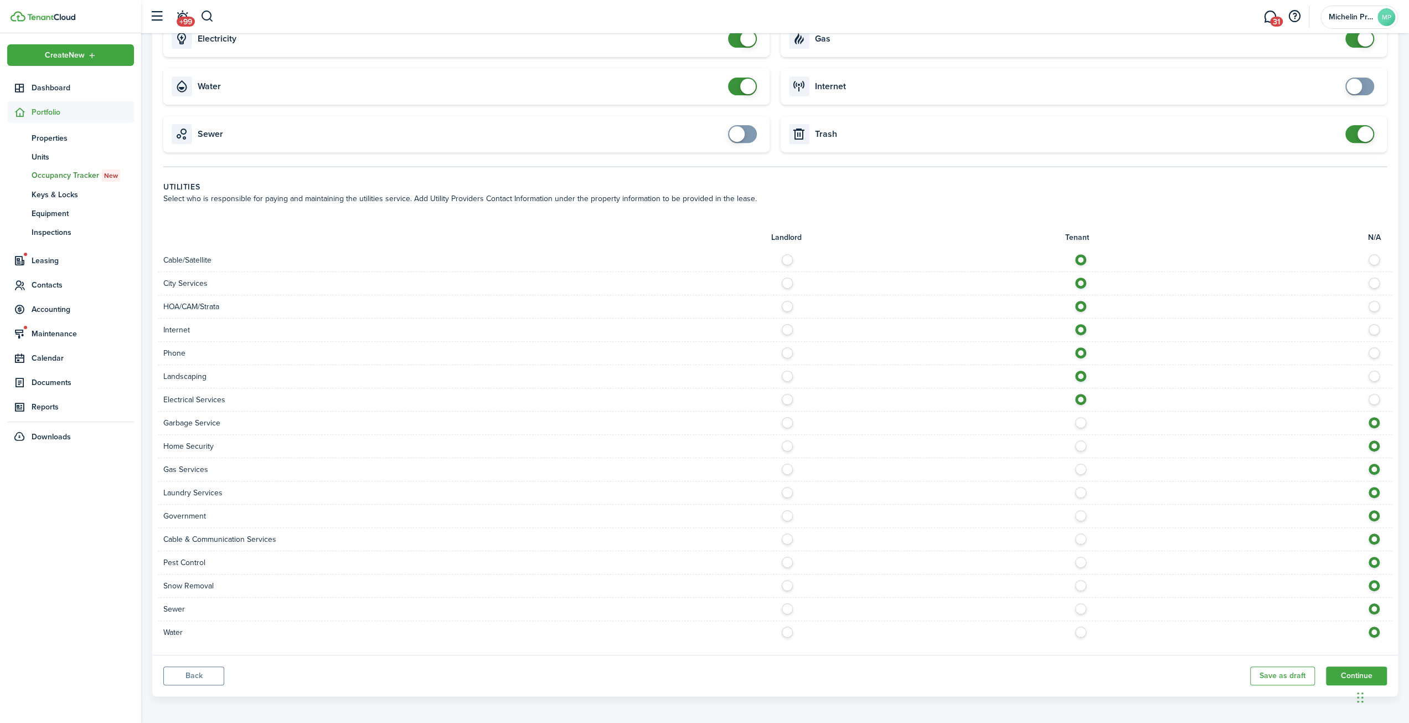
click at [1079, 422] on label at bounding box center [1083, 420] width 19 height 6
radio input "true"
click at [1080, 442] on label at bounding box center [1083, 443] width 19 height 6
radio input "true"
click at [1081, 463] on label at bounding box center [1083, 466] width 19 height 6
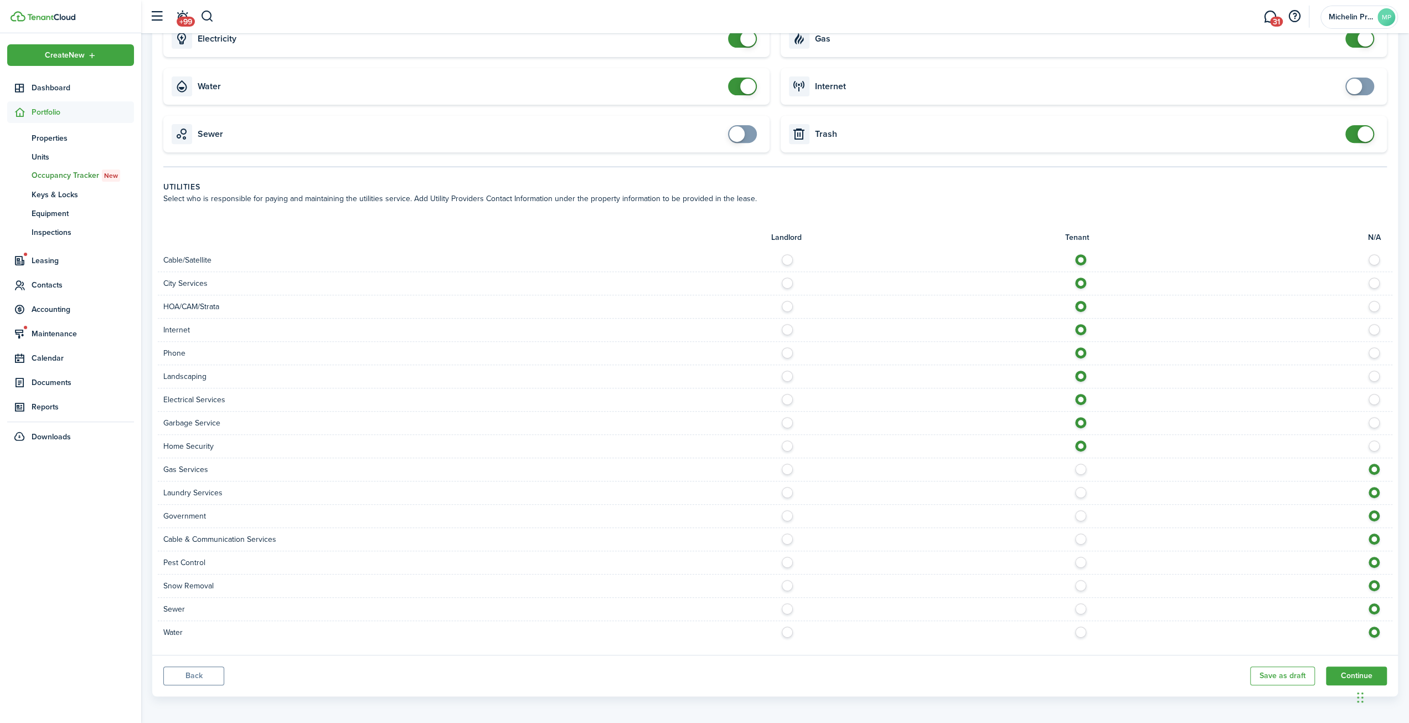
radio input "true"
click at [1082, 489] on label at bounding box center [1083, 490] width 19 height 6
radio input "true"
click at [1084, 512] on label at bounding box center [1083, 513] width 19 height 6
radio input "true"
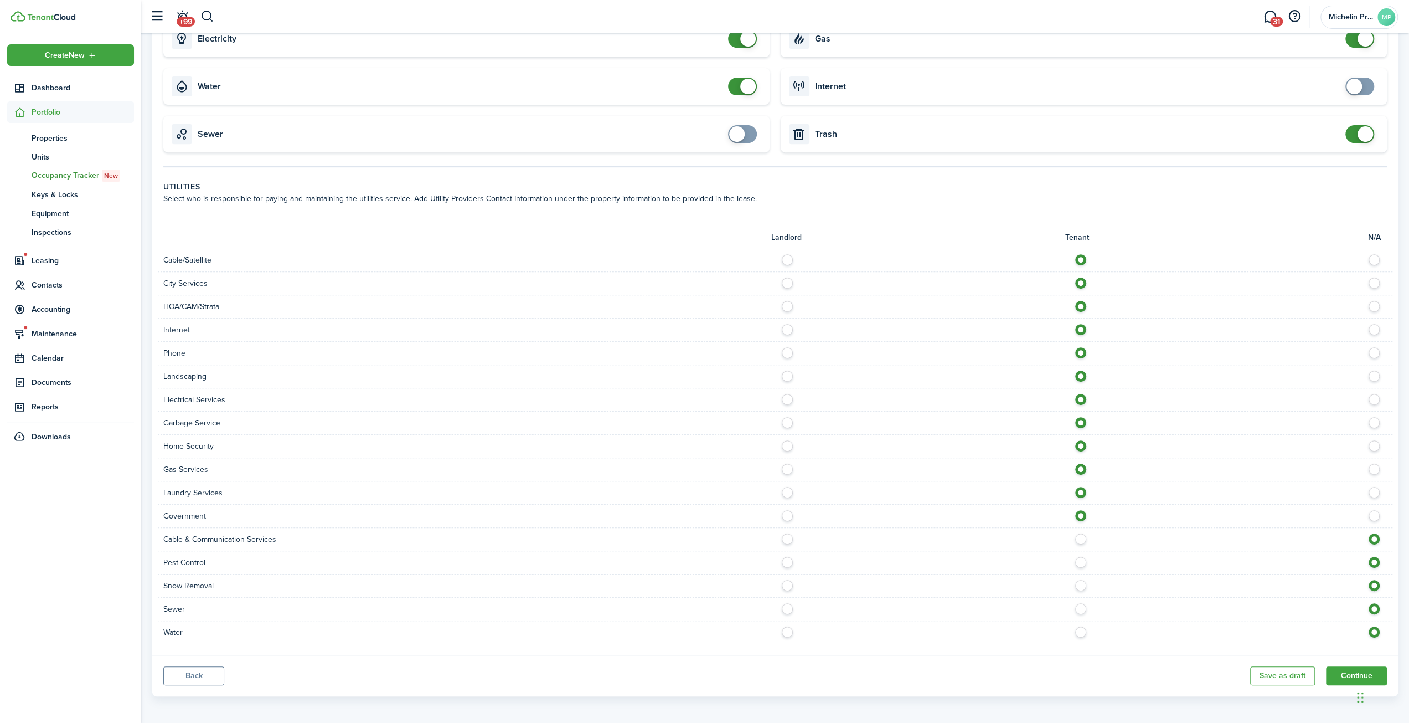
click at [1086, 538] on div at bounding box center [1083, 539] width 617 height 12
click at [1082, 539] on label at bounding box center [1083, 536] width 19 height 6
radio input "true"
click at [1082, 558] on label at bounding box center [1083, 559] width 19 height 6
radio input "true"
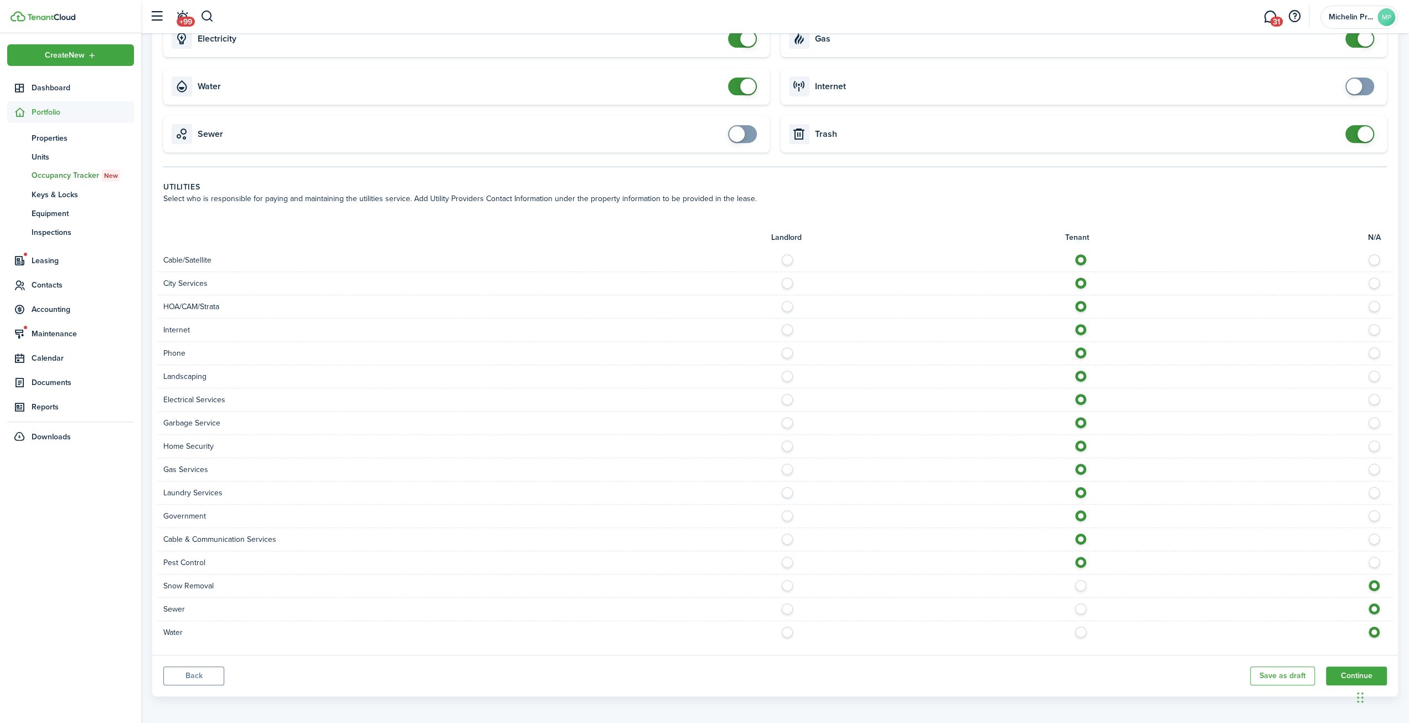
click at [1083, 585] on label at bounding box center [1083, 583] width 19 height 6
radio input "true"
click at [1082, 604] on label at bounding box center [1083, 606] width 19 height 6
radio input "true"
drag, startPoint x: 1082, startPoint y: 625, endPoint x: 1083, endPoint y: 619, distance: 6.7
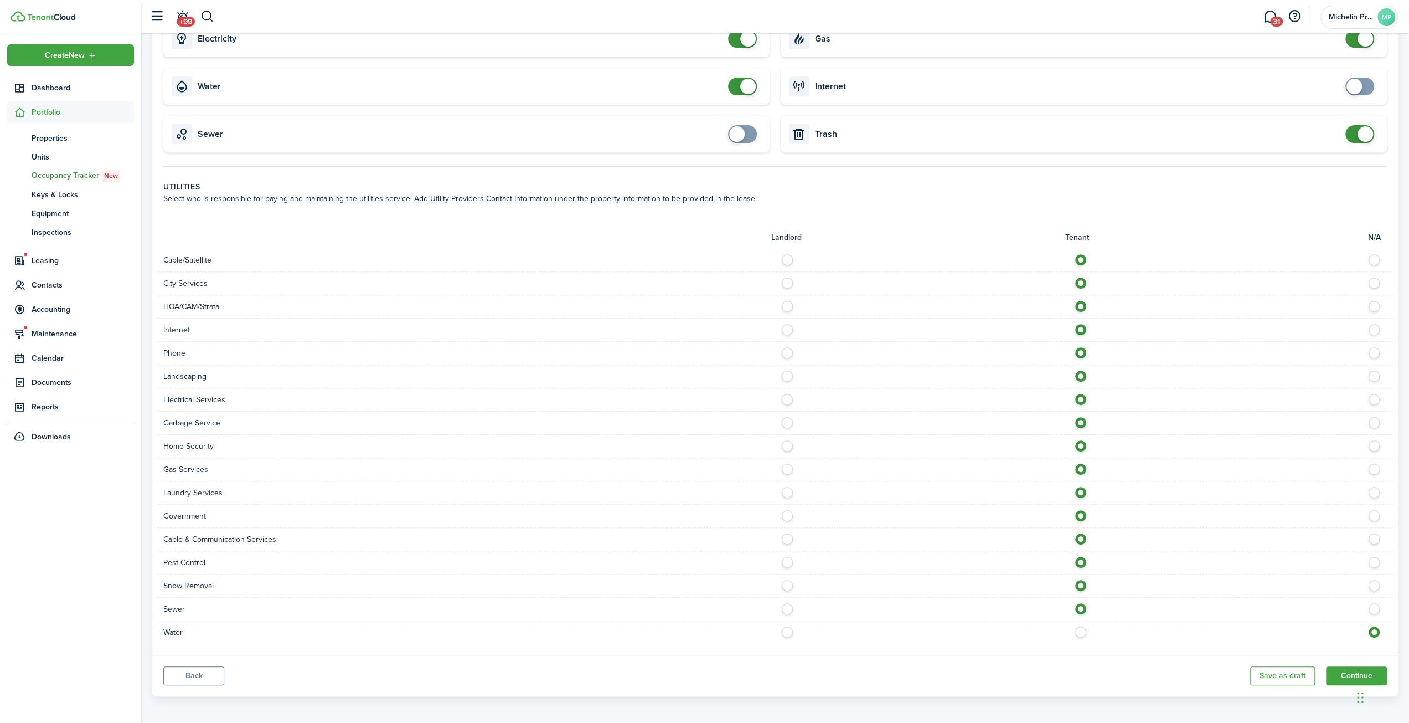
click at [1082, 626] on label at bounding box center [1083, 629] width 19 height 6
radio input "true"
click at [1352, 668] on button "Continue" at bounding box center [1356, 675] width 61 height 19
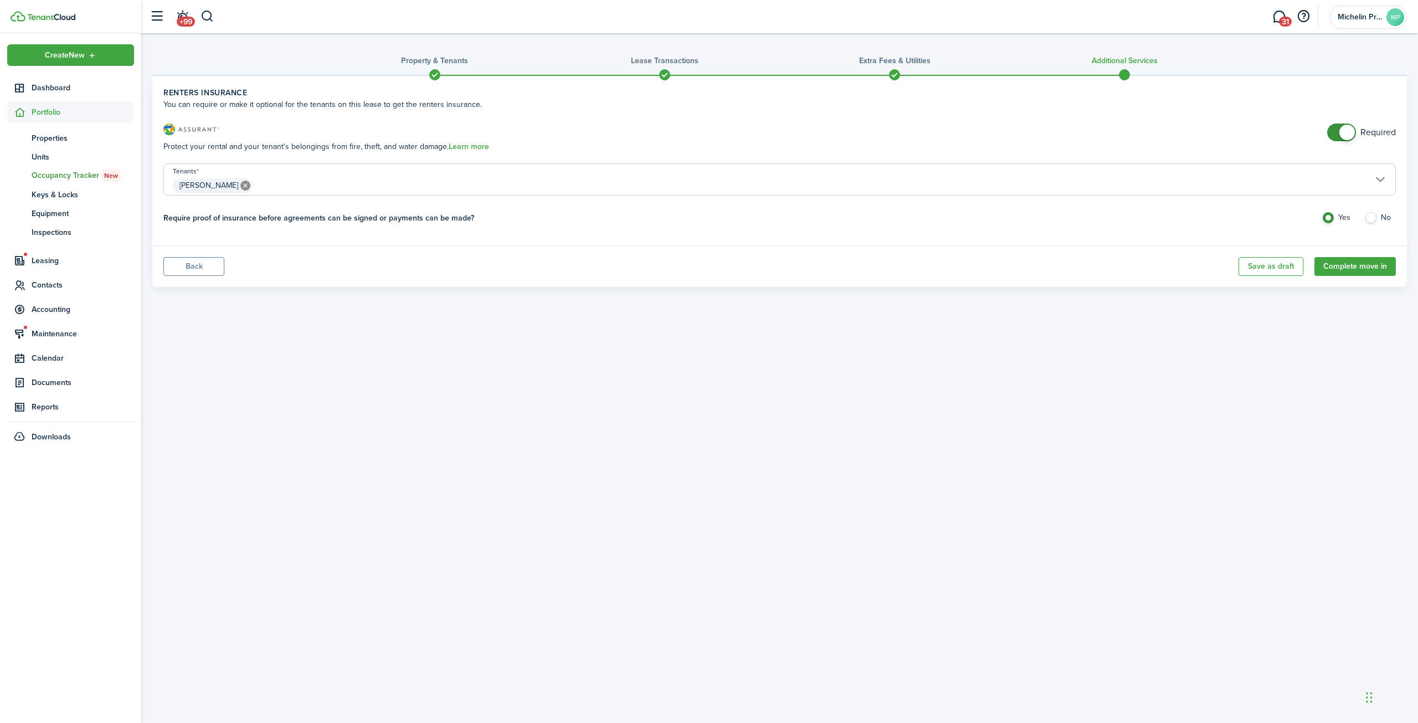
click at [1366, 218] on label "No" at bounding box center [1380, 220] width 32 height 17
radio input "false"
radio input "true"
checkbox input "false"
click at [1337, 136] on span at bounding box center [1341, 132] width 11 height 18
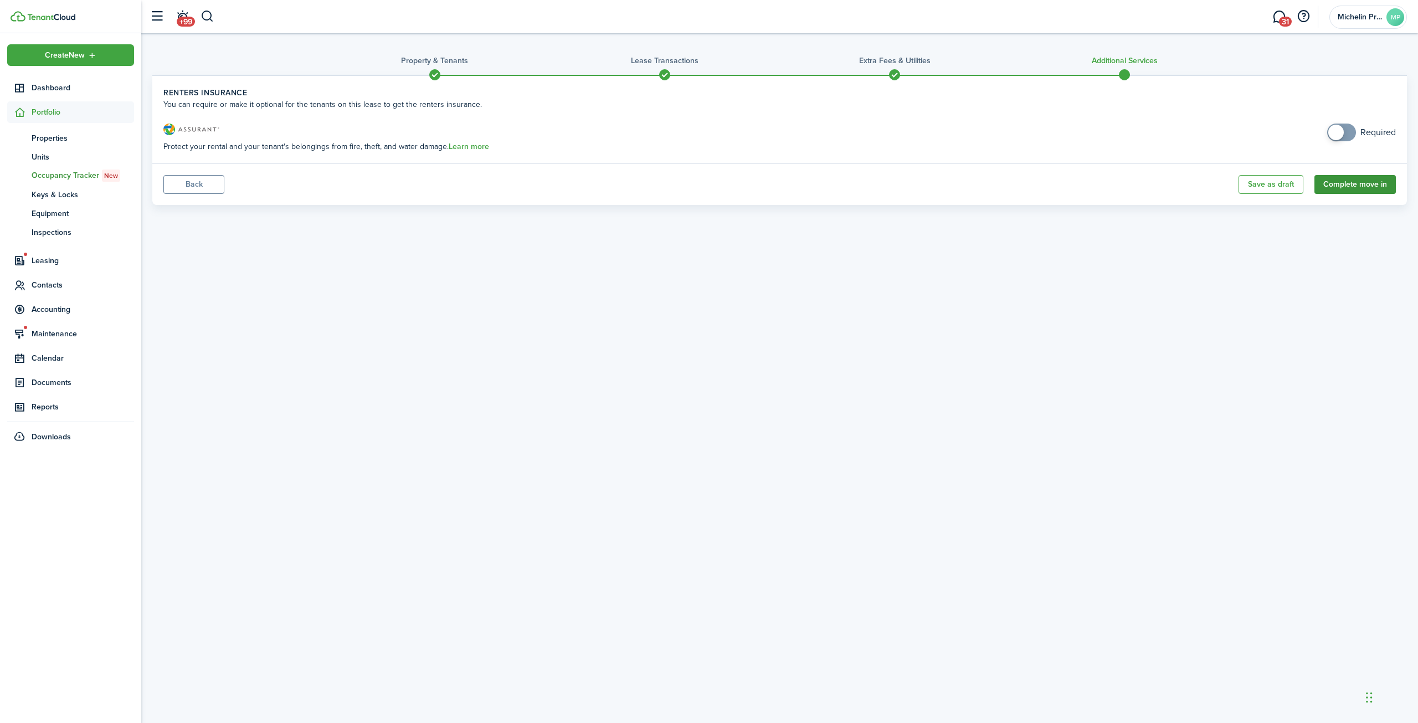
click at [1342, 179] on button "Complete move in" at bounding box center [1354, 184] width 81 height 19
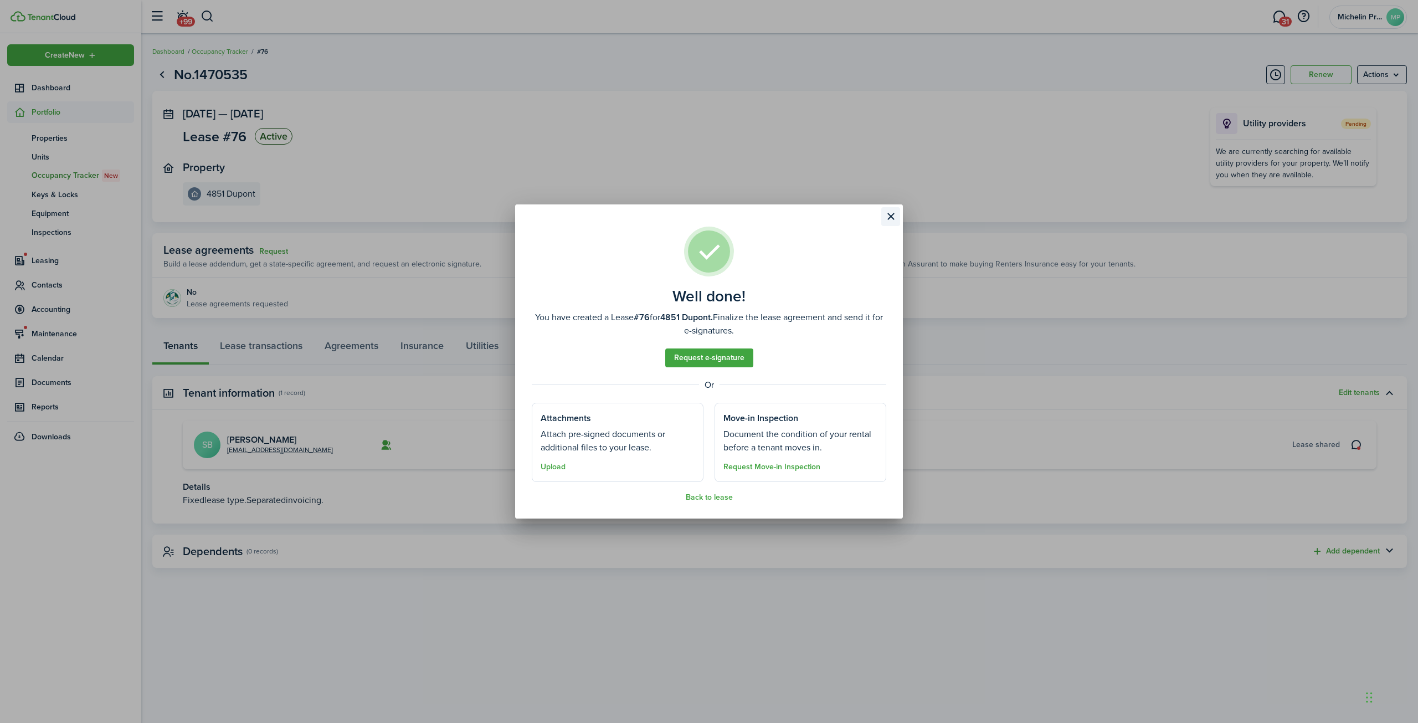
click at [890, 217] on button "Close modal" at bounding box center [890, 216] width 19 height 19
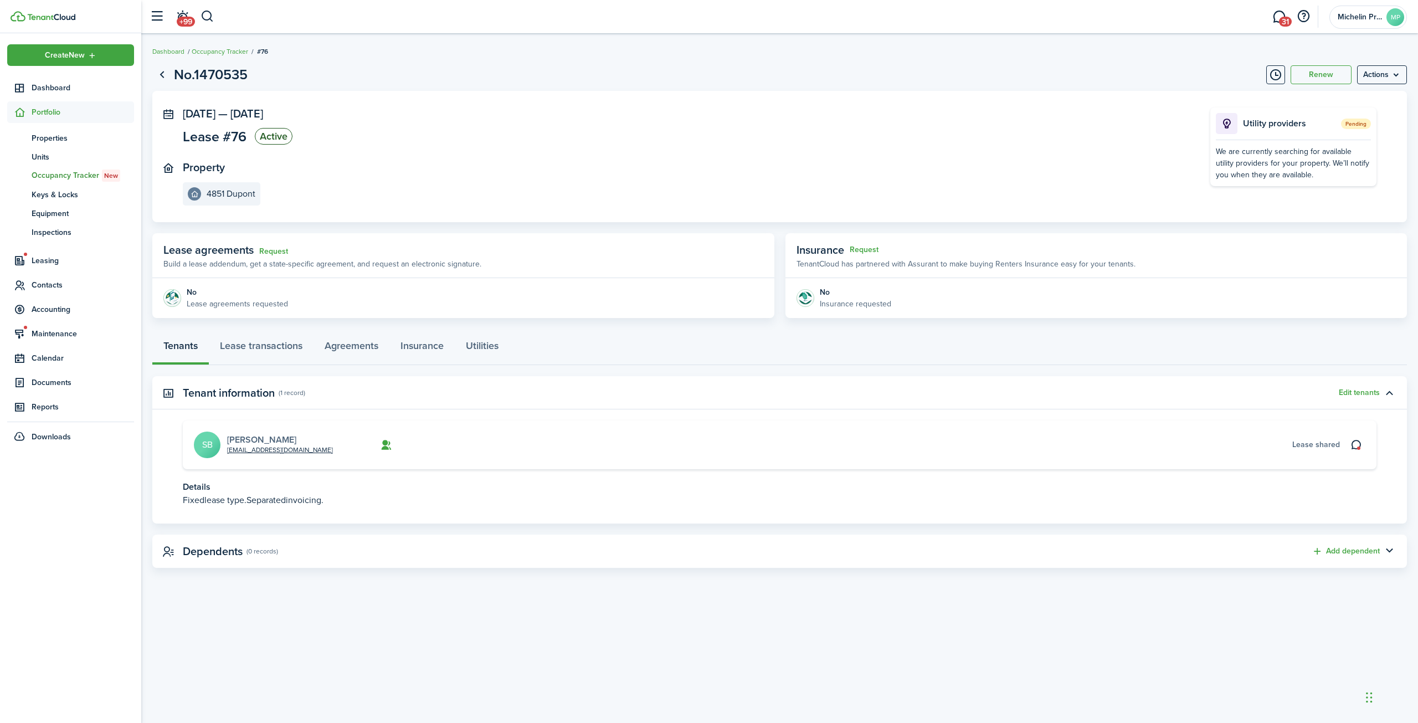
click at [256, 438] on link "[PERSON_NAME]" at bounding box center [261, 439] width 69 height 13
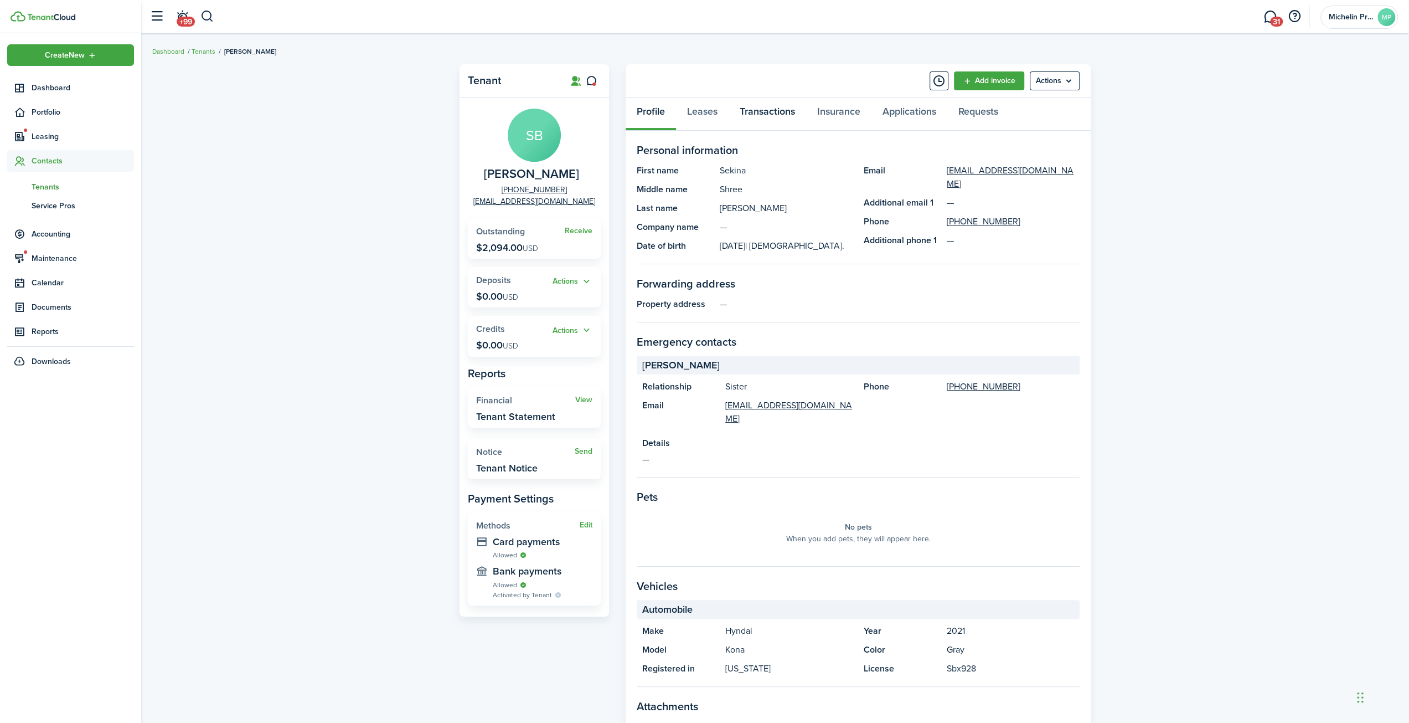
click at [767, 112] on link "Transactions" at bounding box center [768, 113] width 78 height 33
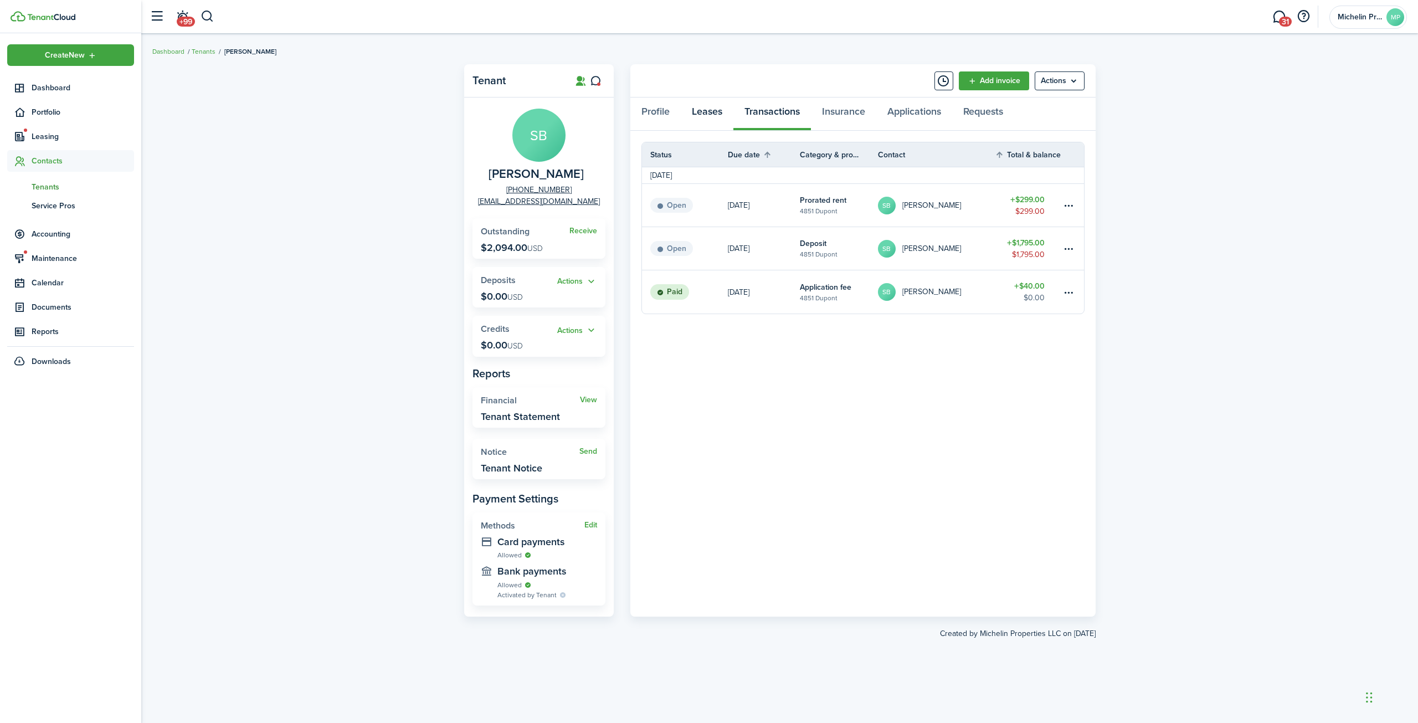
click at [699, 114] on link "Leases" at bounding box center [707, 113] width 53 height 33
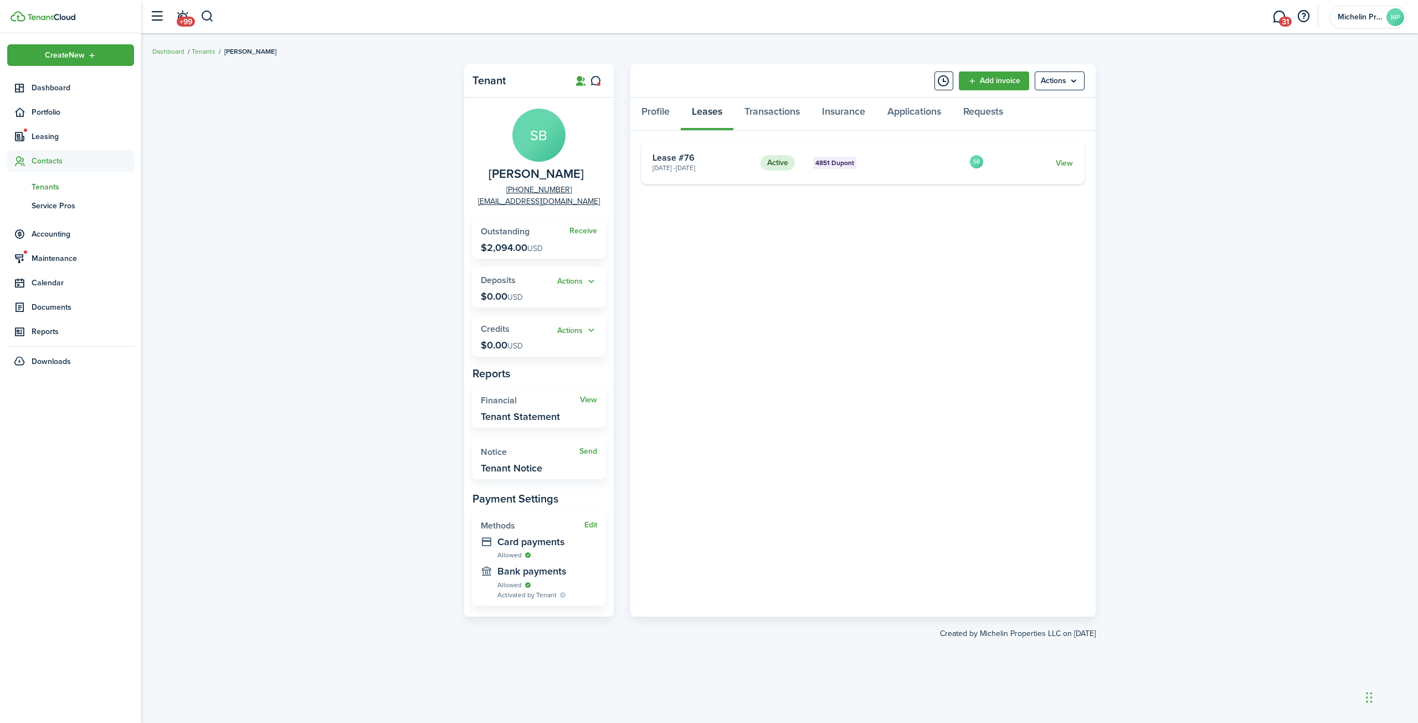
click at [1063, 169] on card "Active 4851 Dupont [DATE] - [DATE] Lease #76 SB View" at bounding box center [862, 163] width 443 height 42
click at [1061, 165] on link "View" at bounding box center [1063, 163] width 17 height 12
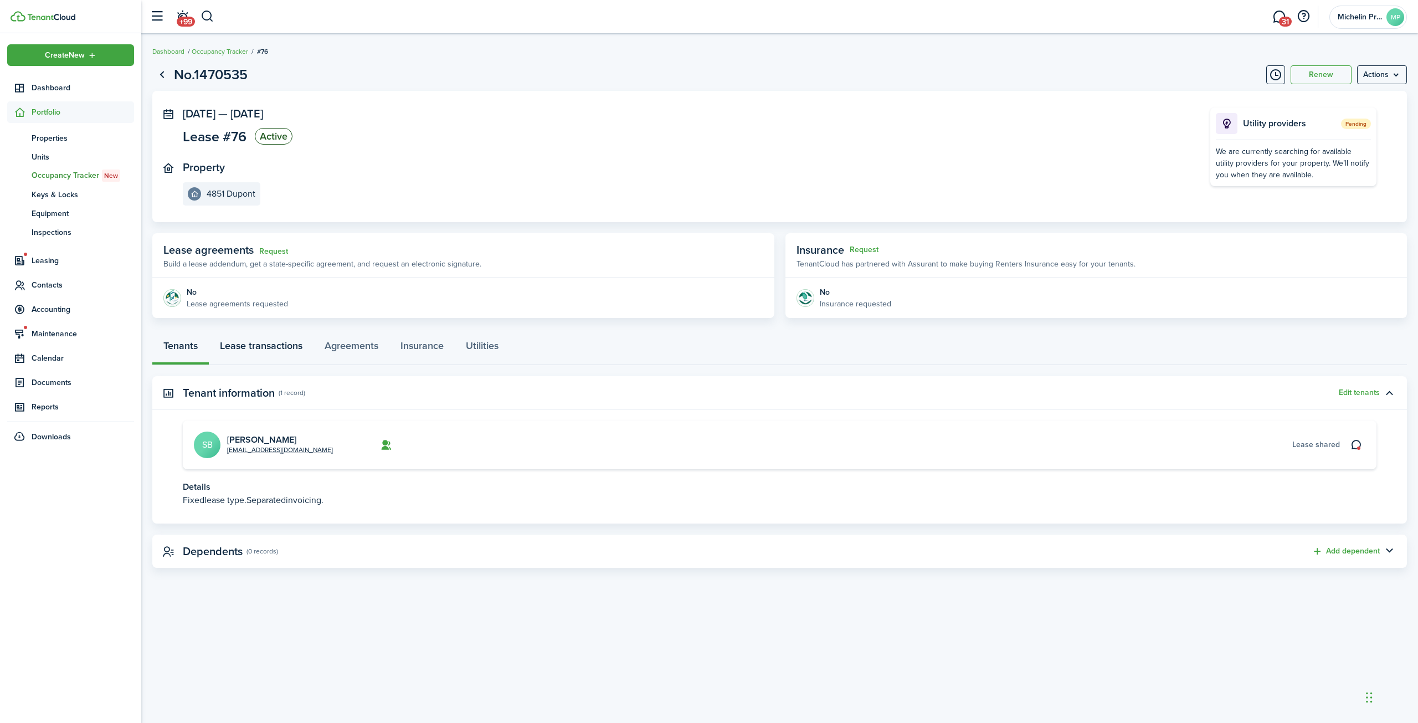
click at [291, 347] on link "Lease transactions" at bounding box center [261, 348] width 105 height 33
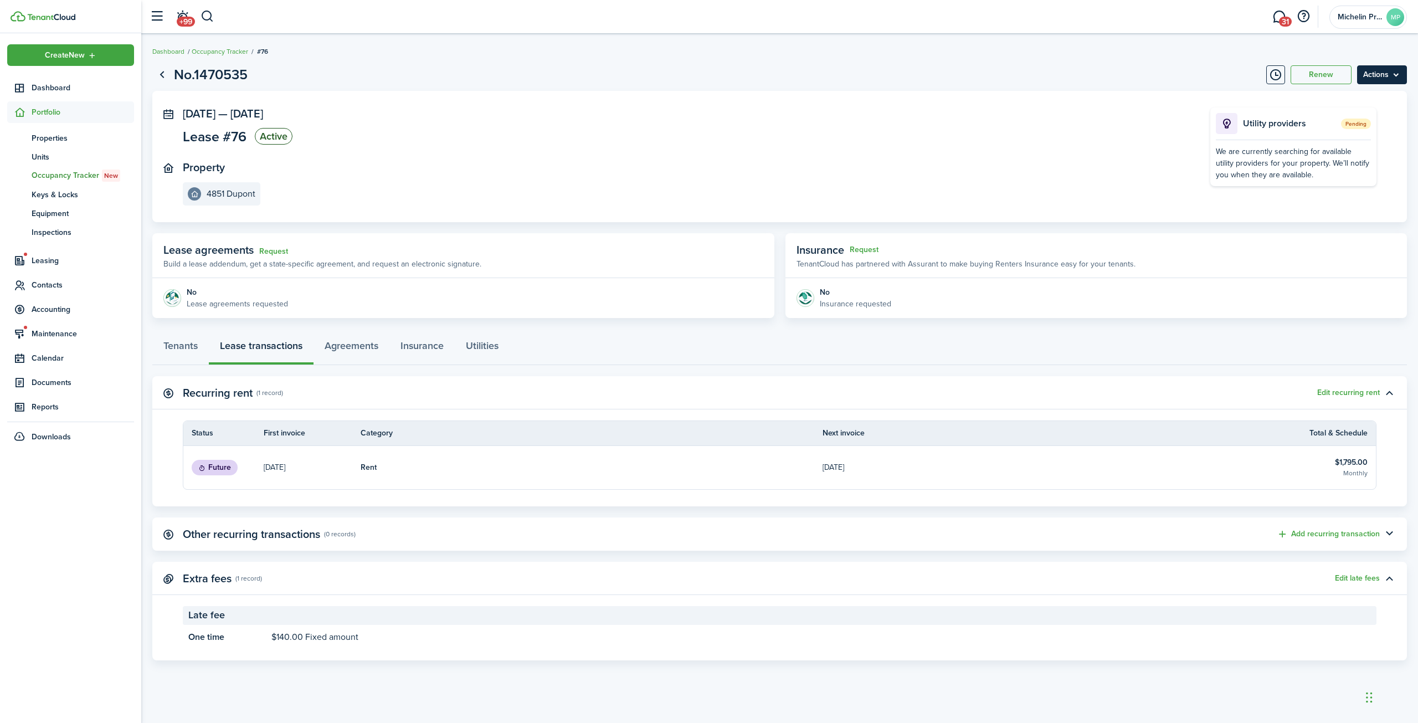
click at [1385, 83] on menu-btn "Actions" at bounding box center [1382, 74] width 50 height 19
click at [1078, 153] on panel-main-inner "[DATE] — [DATE] Lease #76 Active Property 4851 Dupont" at bounding box center [680, 156] width 994 height 98
click at [369, 347] on link "Agreements" at bounding box center [351, 348] width 76 height 33
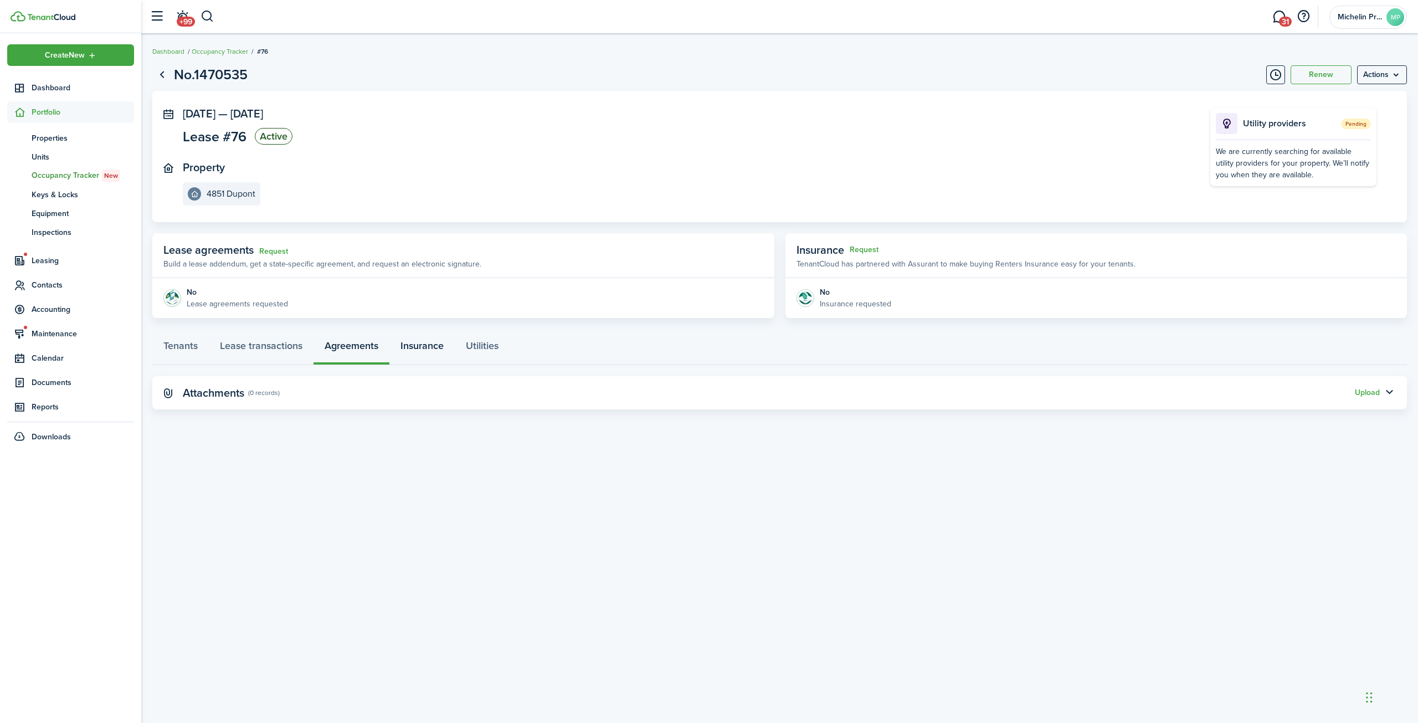
click at [415, 346] on link "Insurance" at bounding box center [421, 348] width 65 height 33
click at [480, 351] on link "Utilities" at bounding box center [482, 348] width 55 height 33
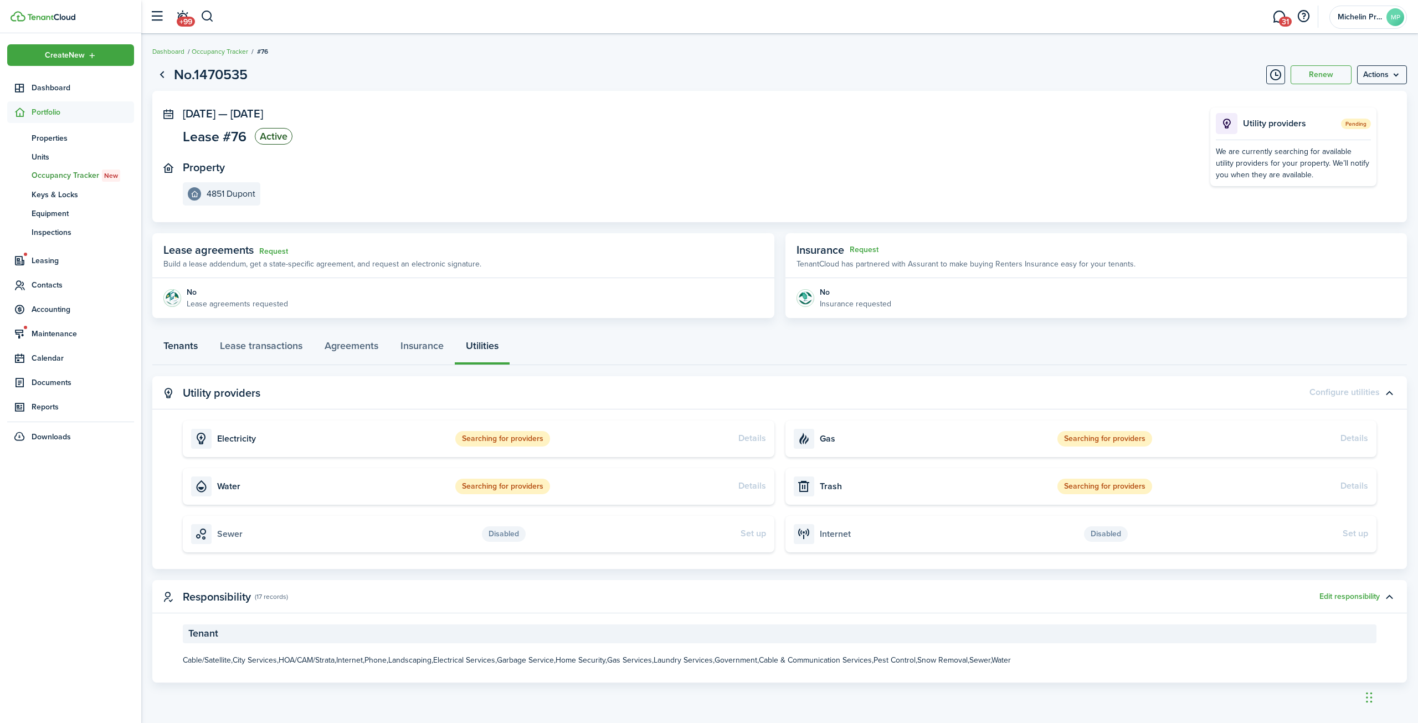
click at [188, 355] on link "Tenants" at bounding box center [180, 348] width 56 height 33
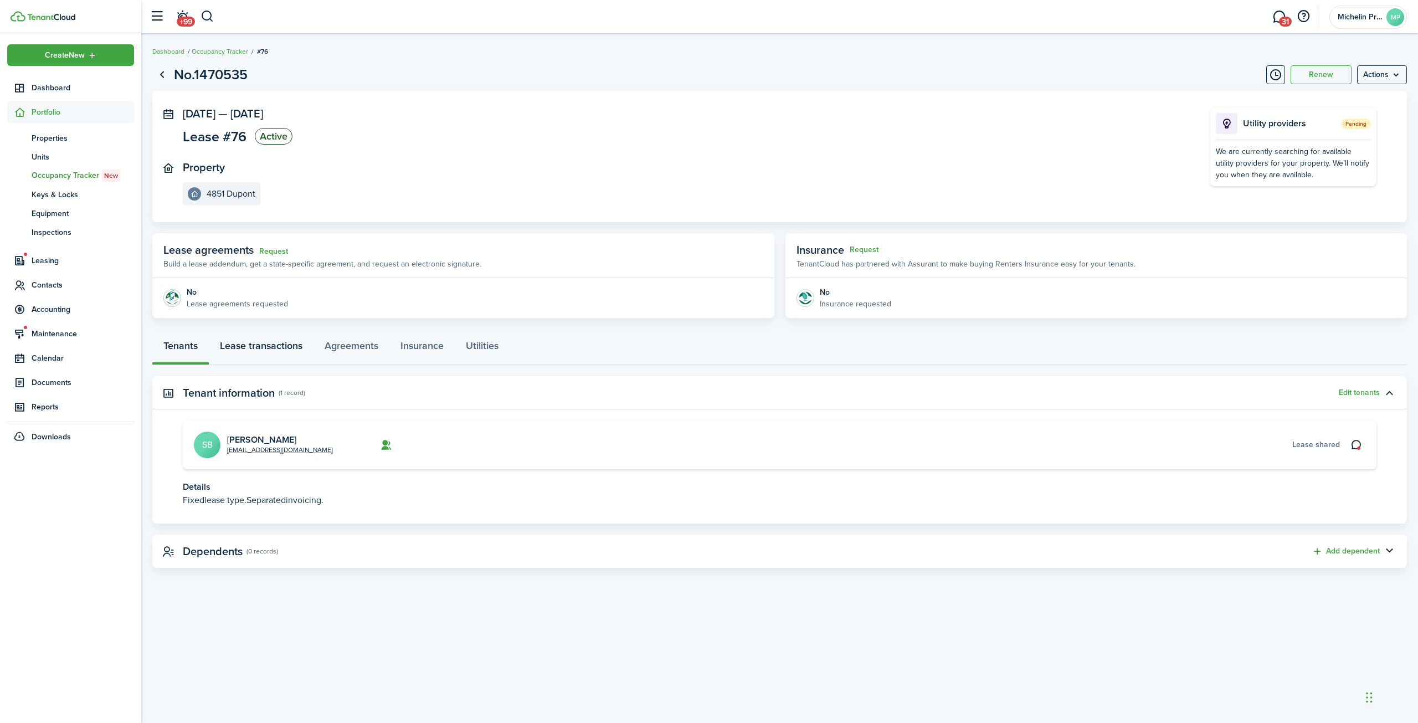
click at [266, 353] on link "Lease transactions" at bounding box center [261, 348] width 105 height 33
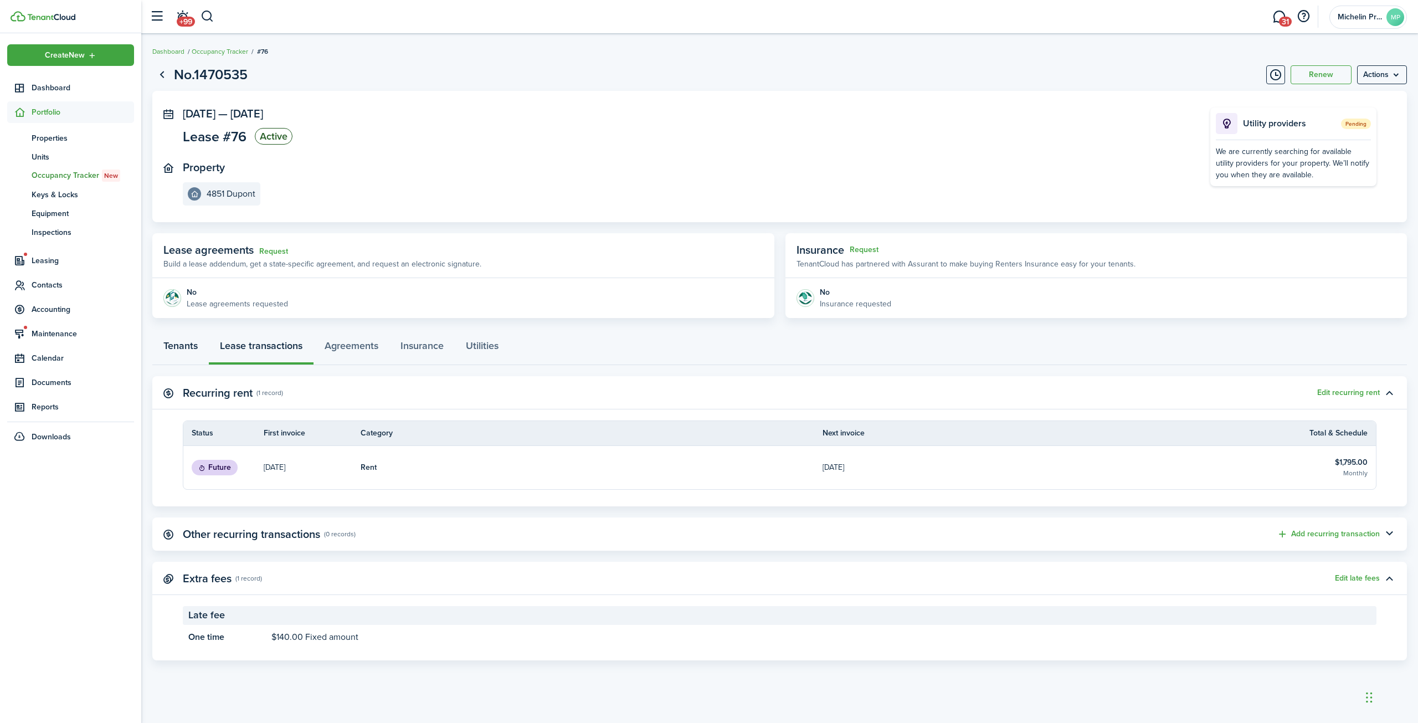
click at [193, 350] on link "Tenants" at bounding box center [180, 348] width 56 height 33
